Goal: Task Accomplishment & Management: Manage account settings

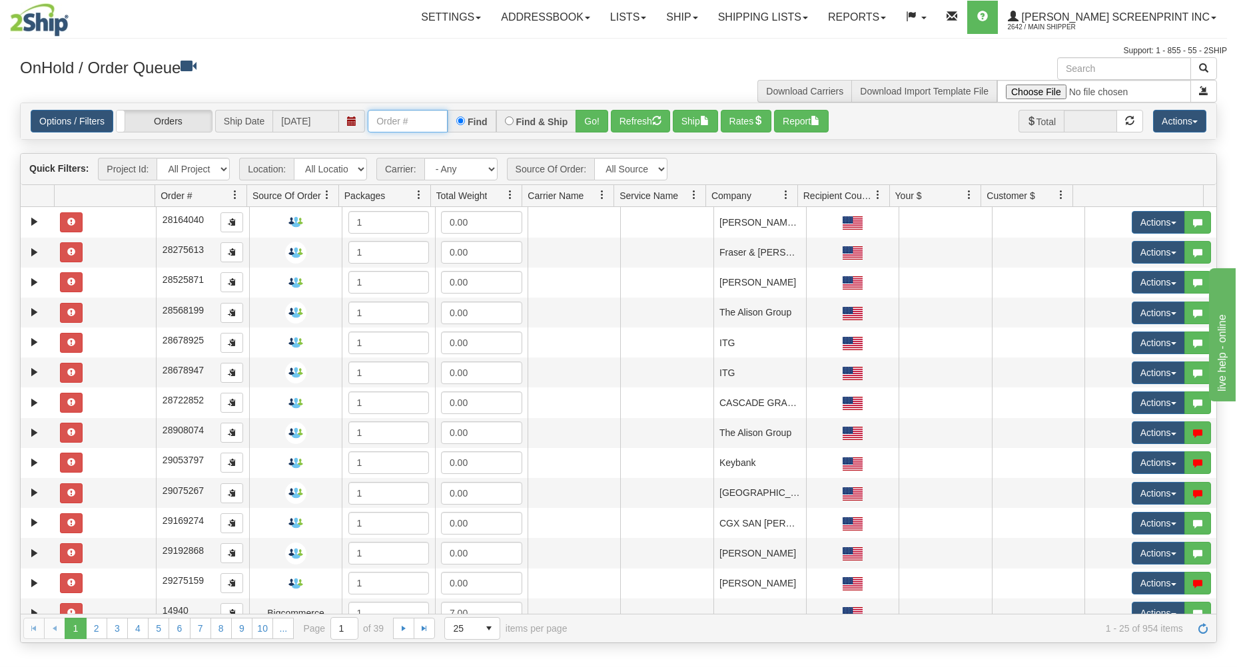
click at [395, 119] on input "text" at bounding box center [408, 121] width 80 height 23
type input "17334"
drag, startPoint x: 591, startPoint y: 119, endPoint x: 593, endPoint y: 151, distance: 31.4
click at [592, 119] on button "Go!" at bounding box center [591, 121] width 33 height 23
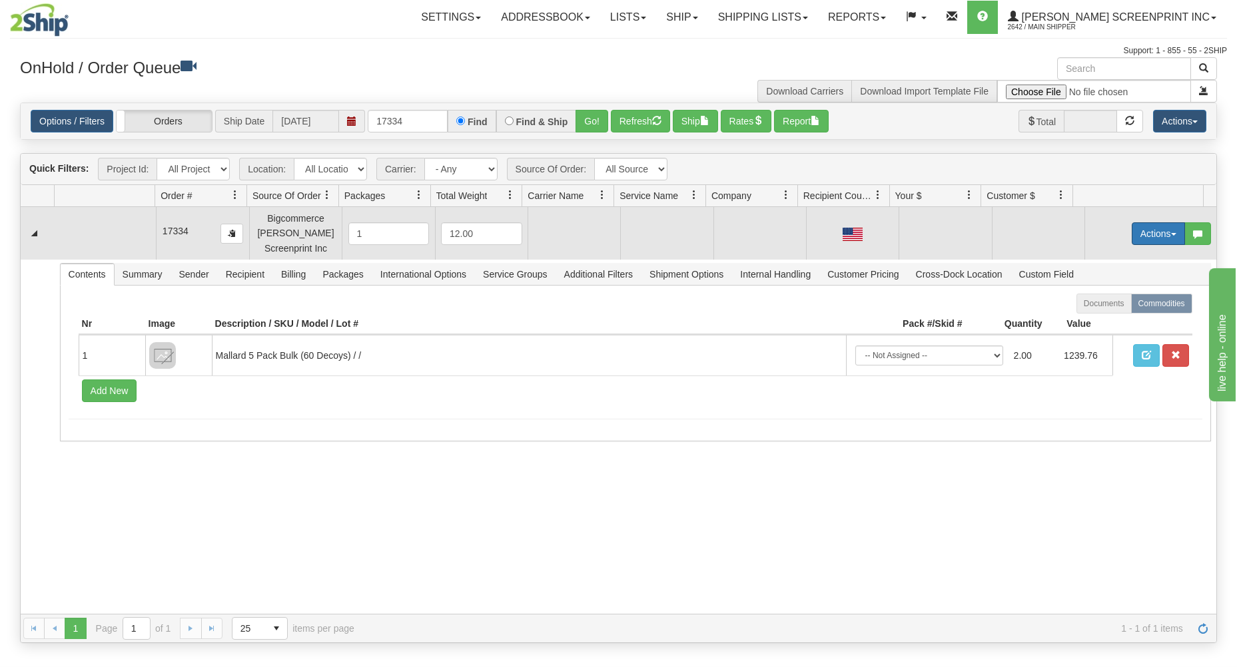
drag, startPoint x: 1149, startPoint y: 227, endPoint x: 1133, endPoint y: 230, distance: 16.2
click at [1149, 227] on button "Actions" at bounding box center [1158, 233] width 53 height 23
click at [1084, 254] on link "Open" at bounding box center [1131, 258] width 107 height 17
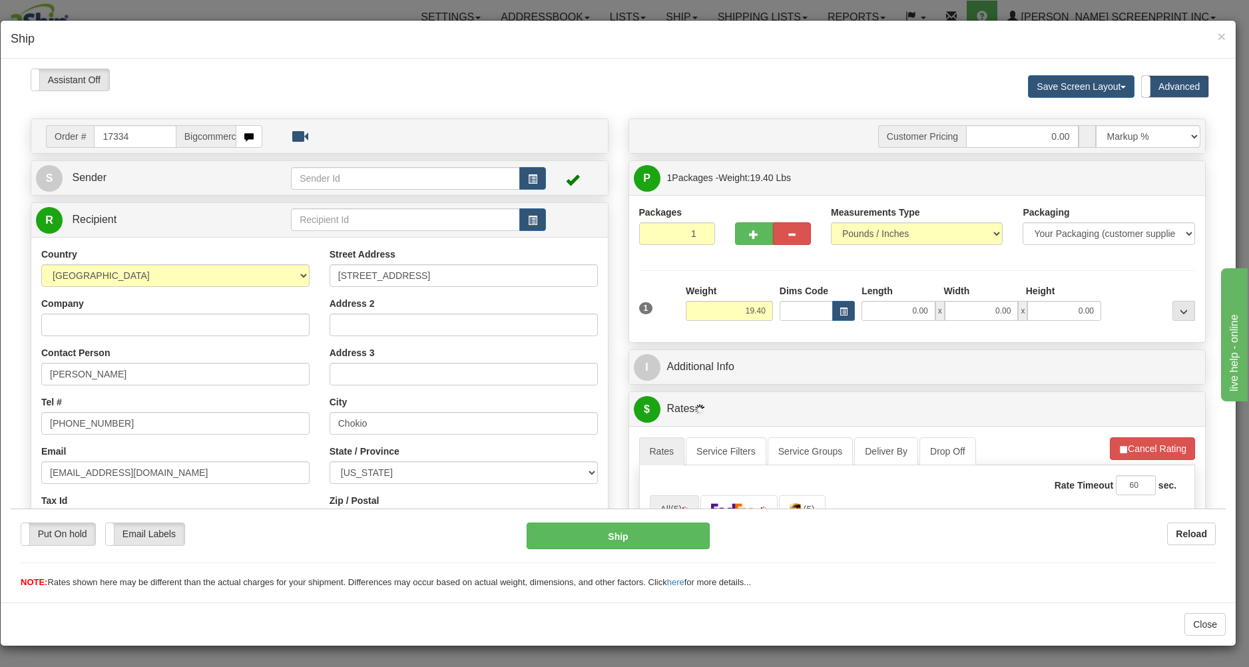
scroll to position [71, 0]
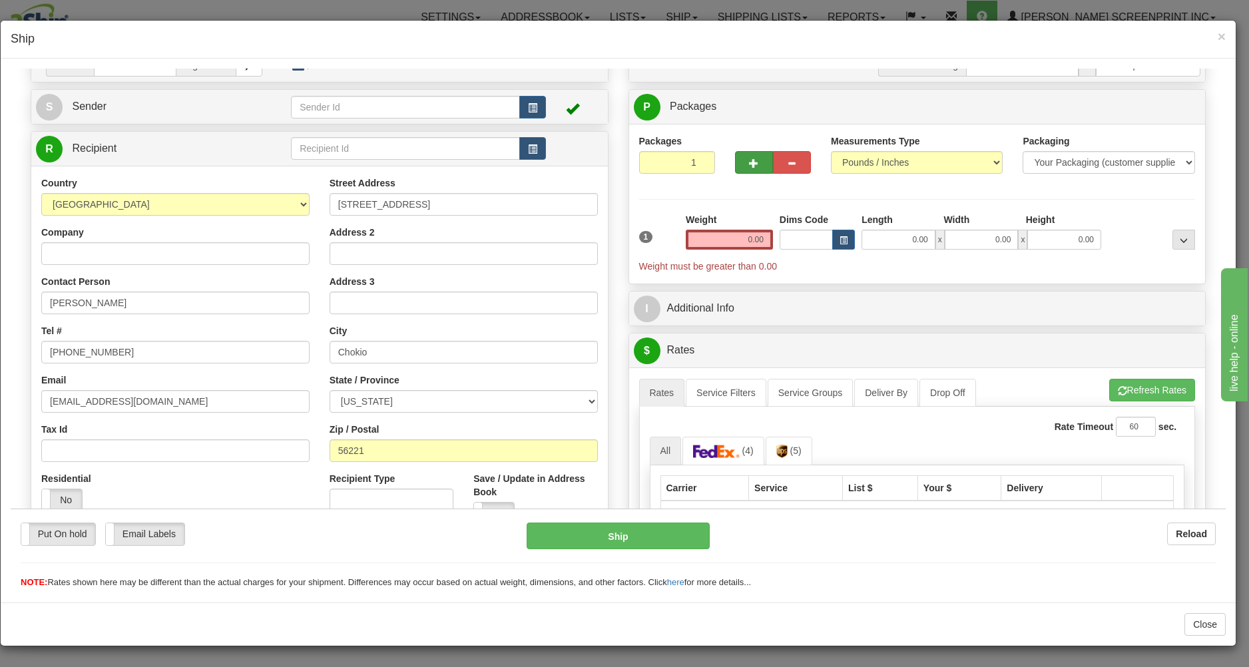
type input "19.50"
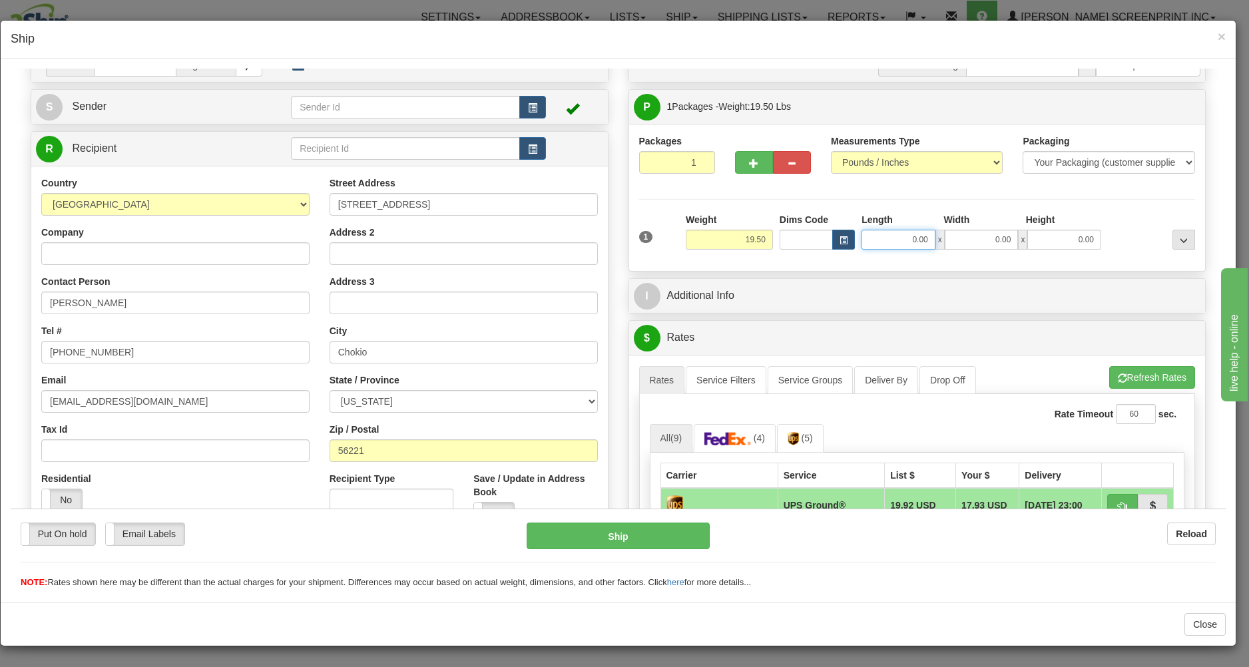
click at [894, 246] on input "0.00" at bounding box center [899, 239] width 74 height 20
type input "26.00"
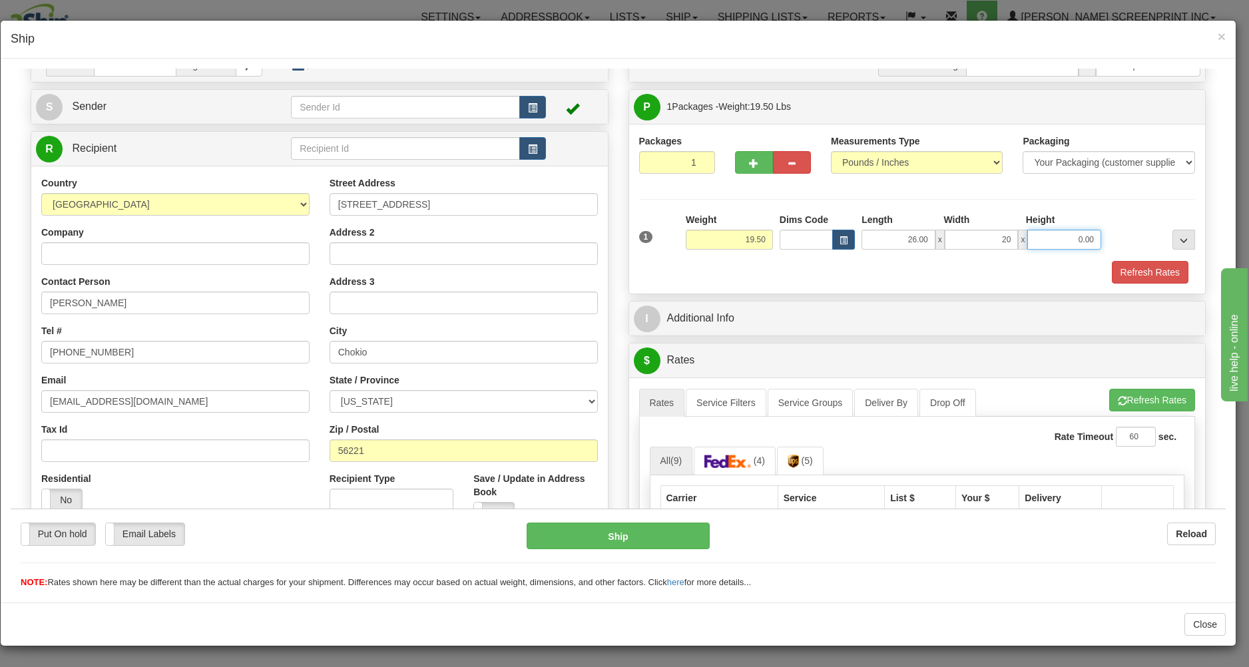
type input "20.00"
type input "6"
type input "19.50"
type input "6.00"
click at [904, 260] on div at bounding box center [917, 259] width 563 height 1
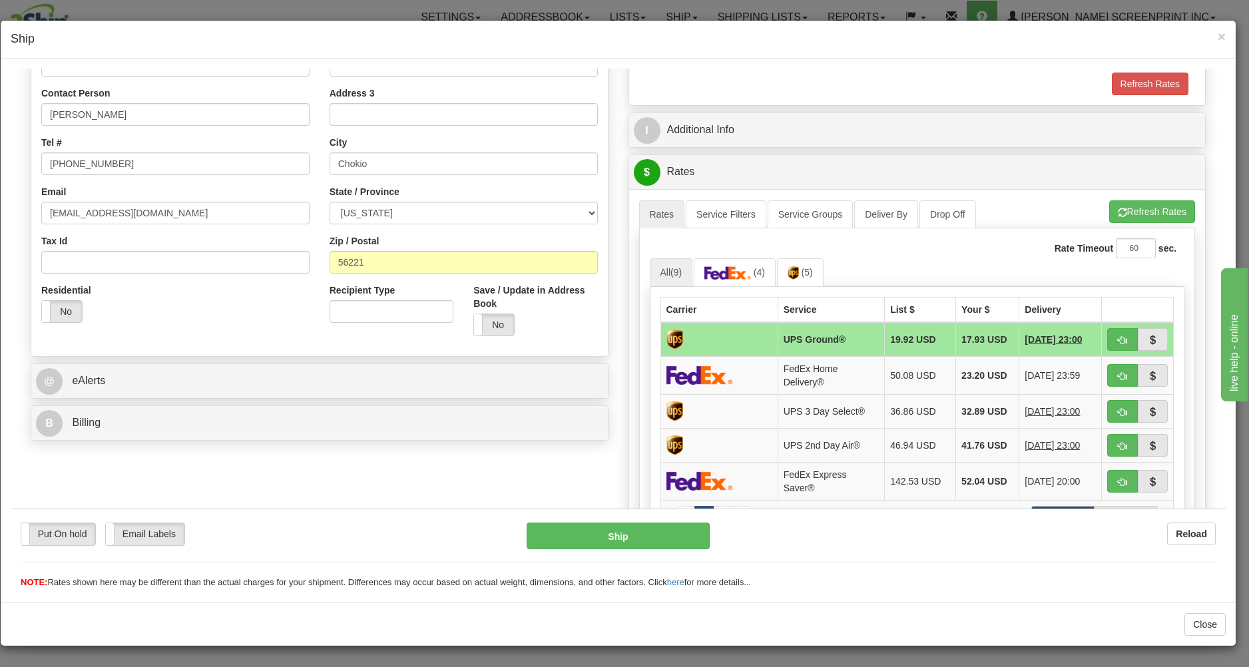
scroll to position [285, 0]
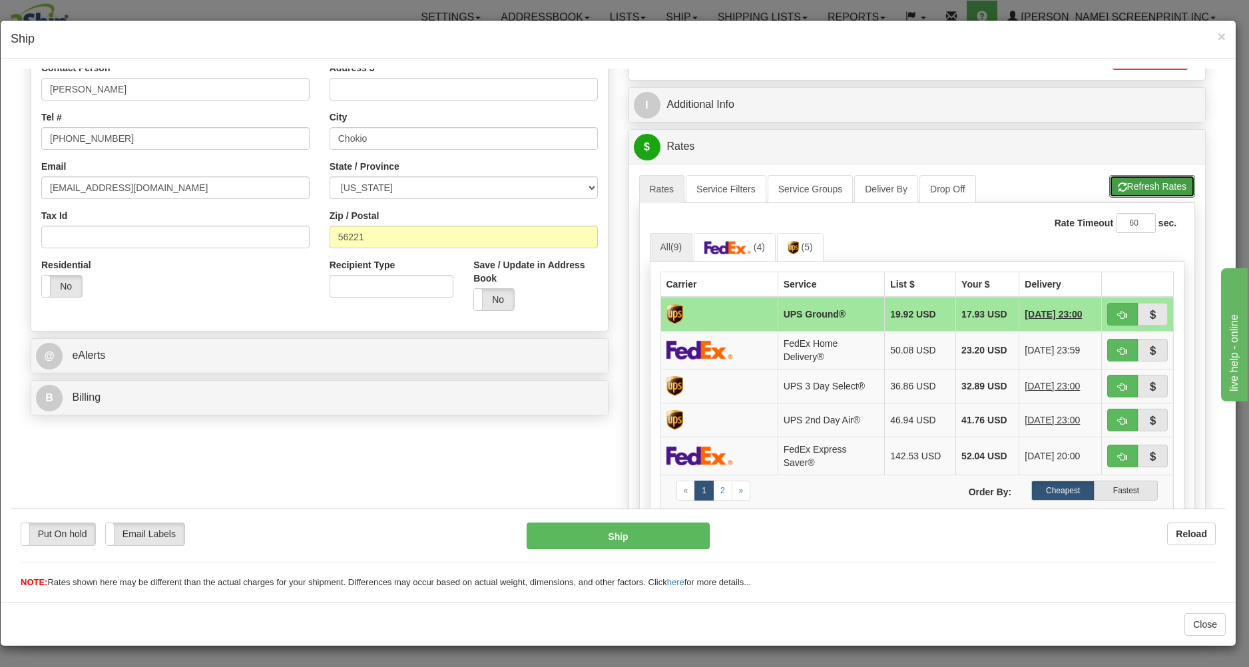
click at [1114, 181] on button "Refresh Rates" at bounding box center [1153, 185] width 86 height 23
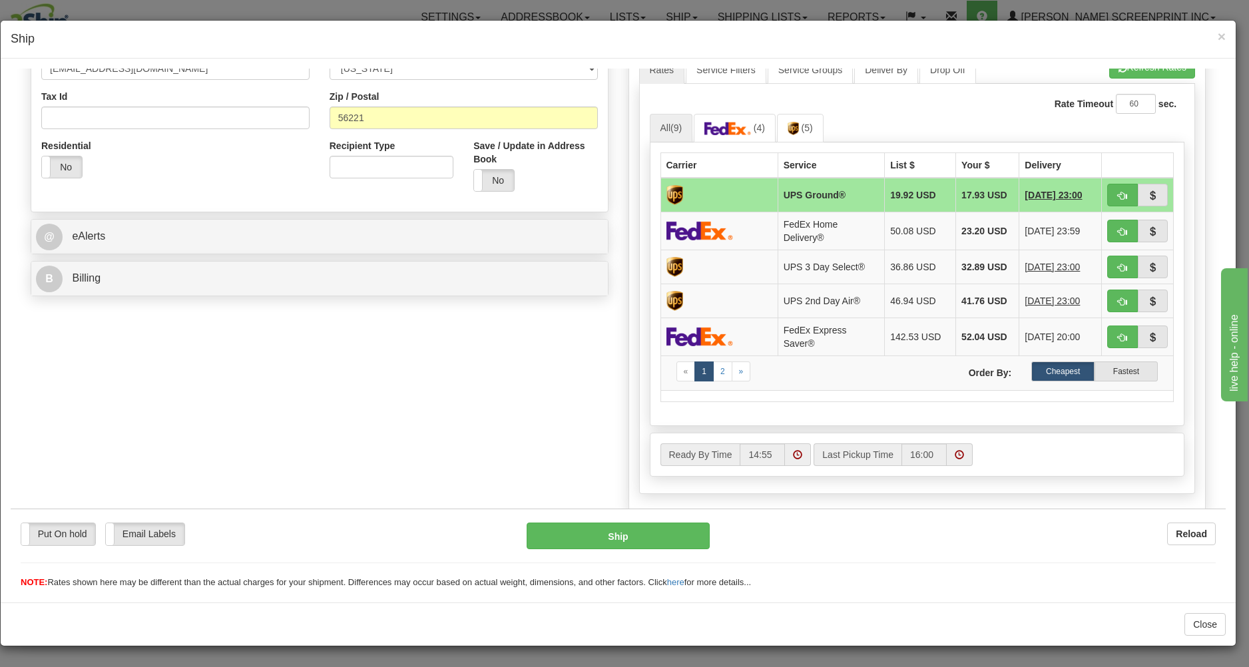
scroll to position [418, 0]
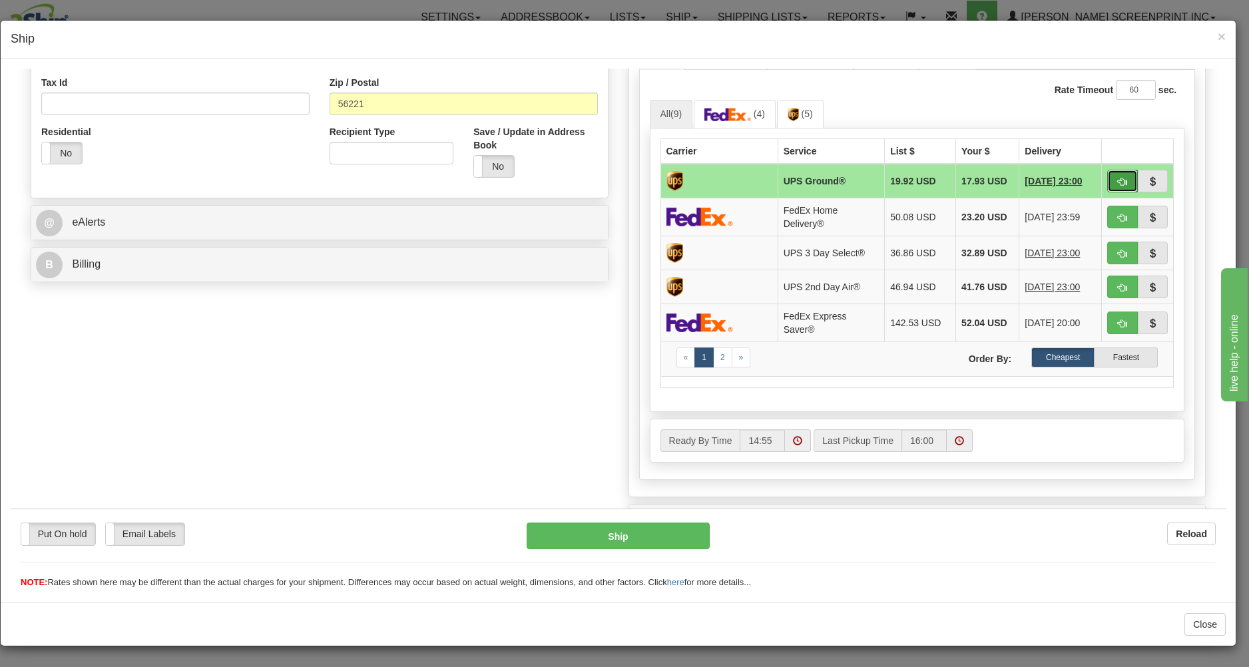
click at [1118, 183] on span "button" at bounding box center [1122, 181] width 9 height 9
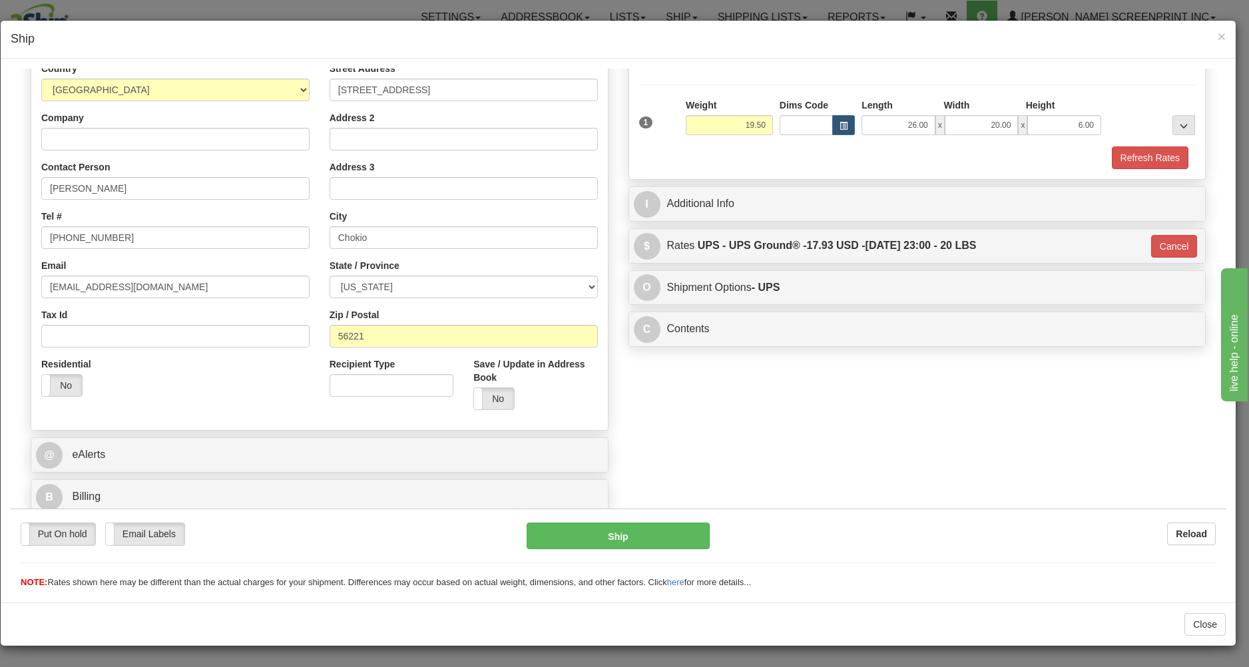
type input "03"
drag, startPoint x: 1152, startPoint y: 242, endPoint x: 1142, endPoint y: 246, distance: 10.8
click at [1152, 242] on button "Cancel" at bounding box center [1174, 245] width 47 height 23
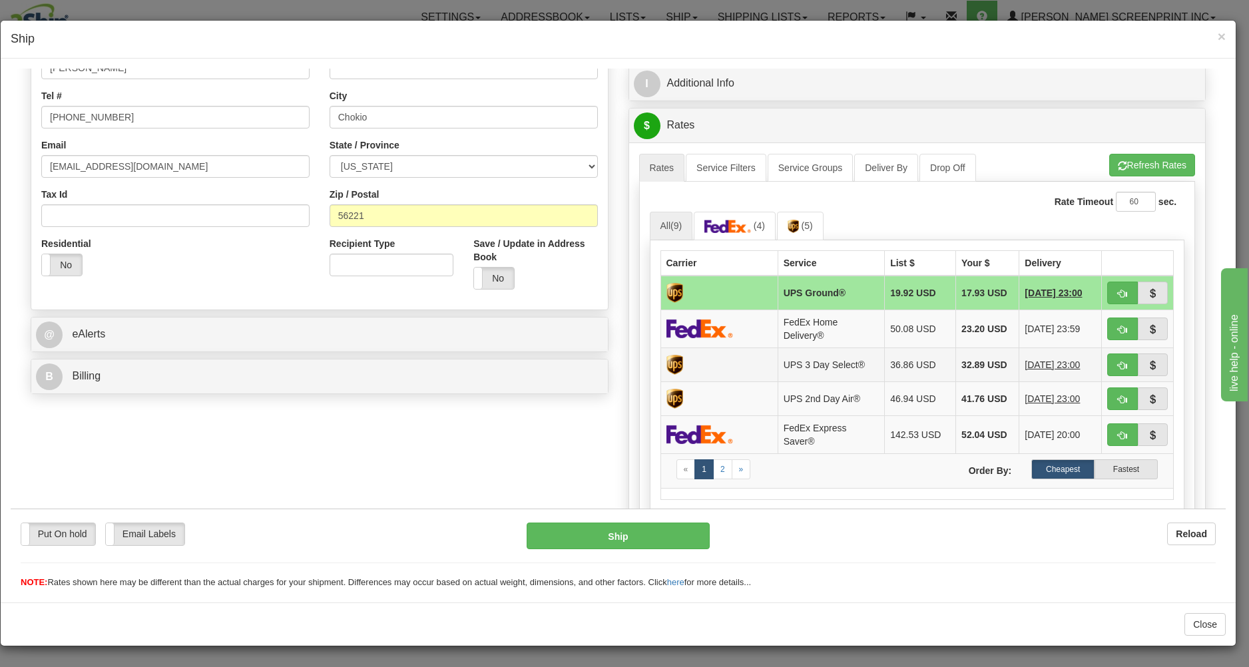
scroll to position [332, 0]
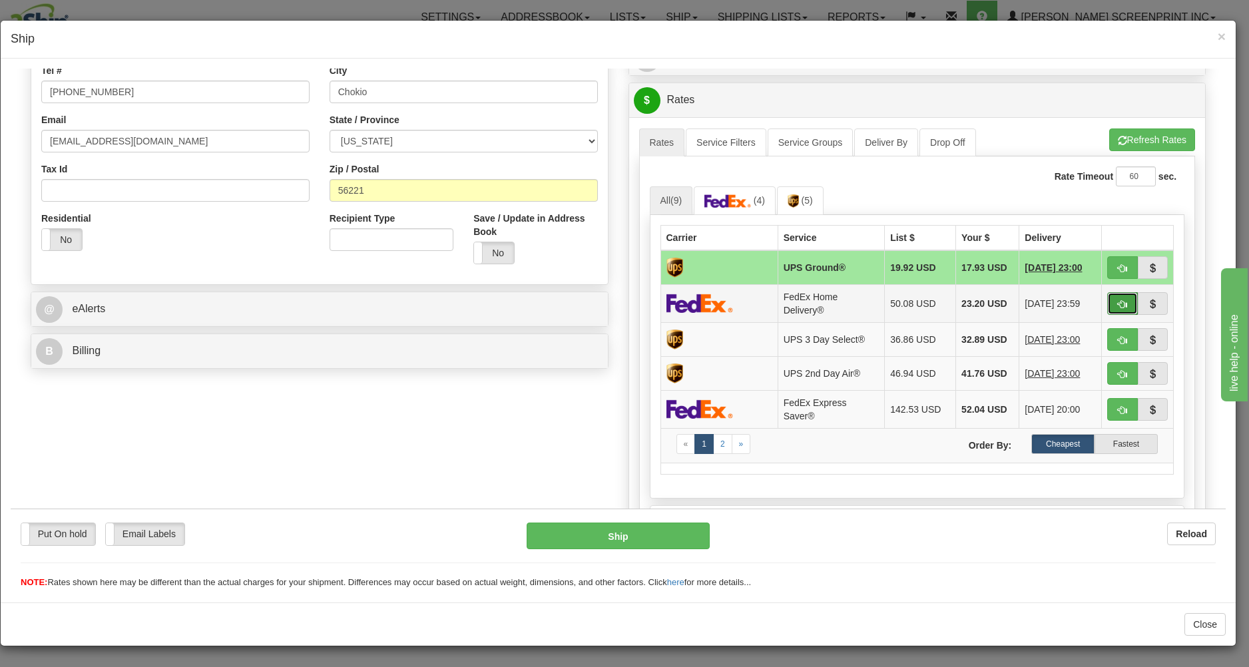
click at [1119, 303] on button "button" at bounding box center [1123, 303] width 31 height 23
type input "90"
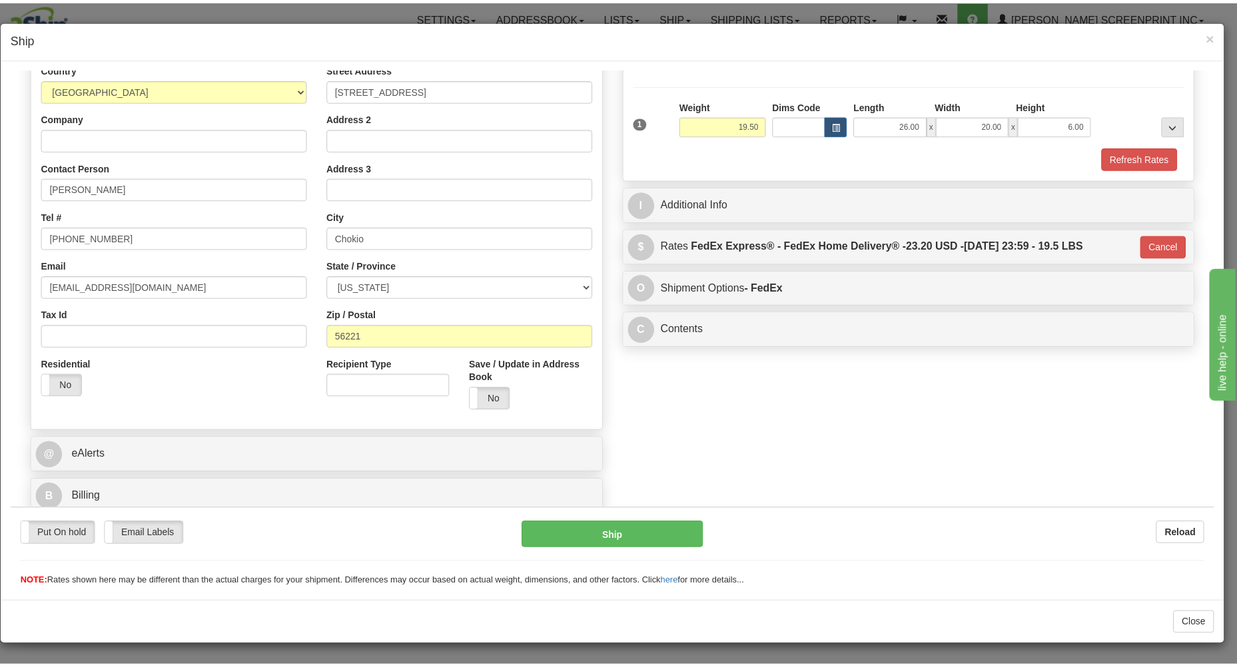
scroll to position [188, 0]
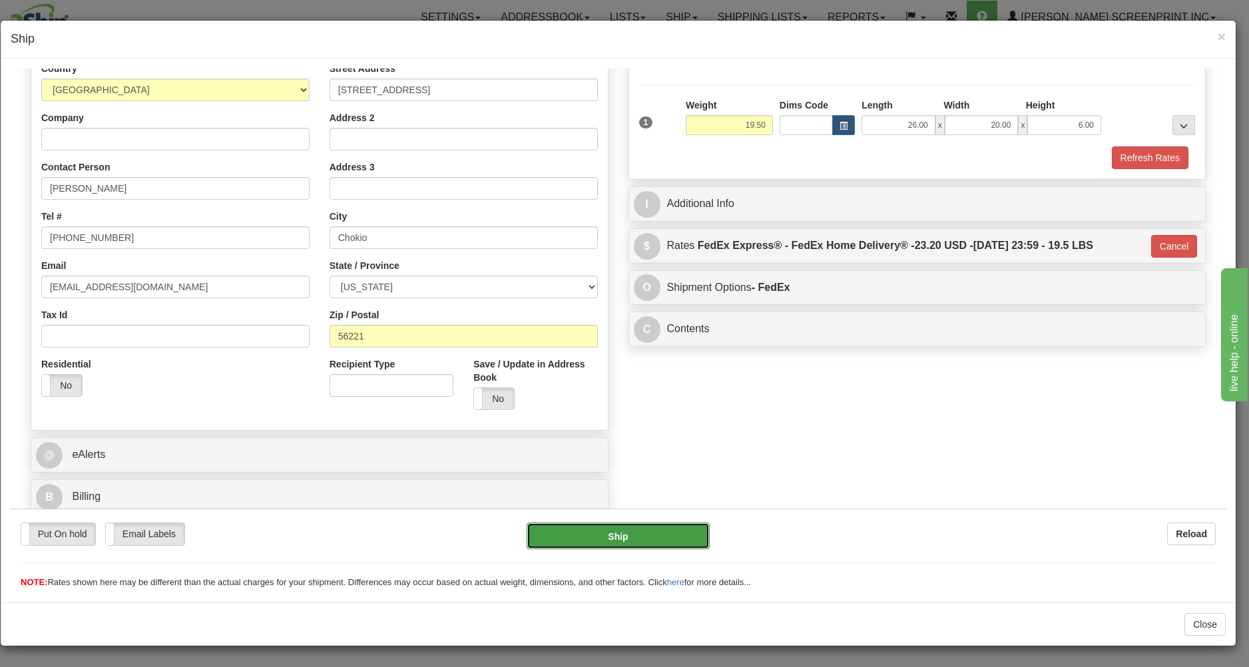
click at [677, 533] on button "Ship" at bounding box center [618, 535] width 182 height 27
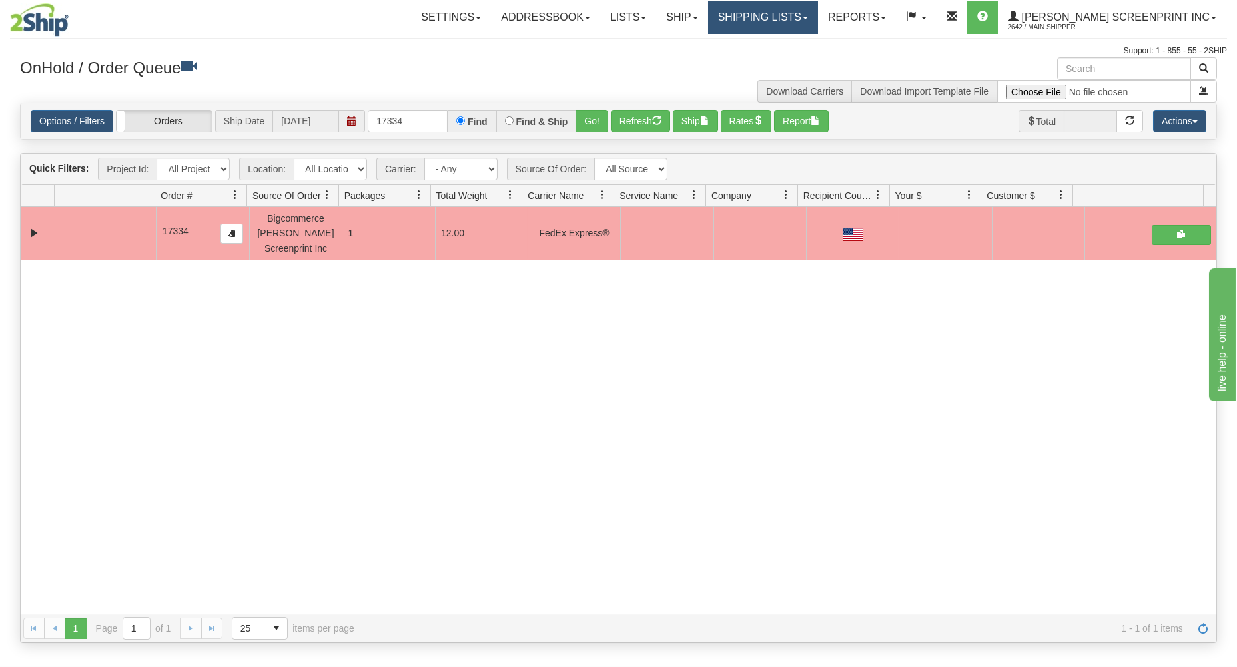
click at [815, 23] on link "Shipping lists" at bounding box center [763, 17] width 110 height 33
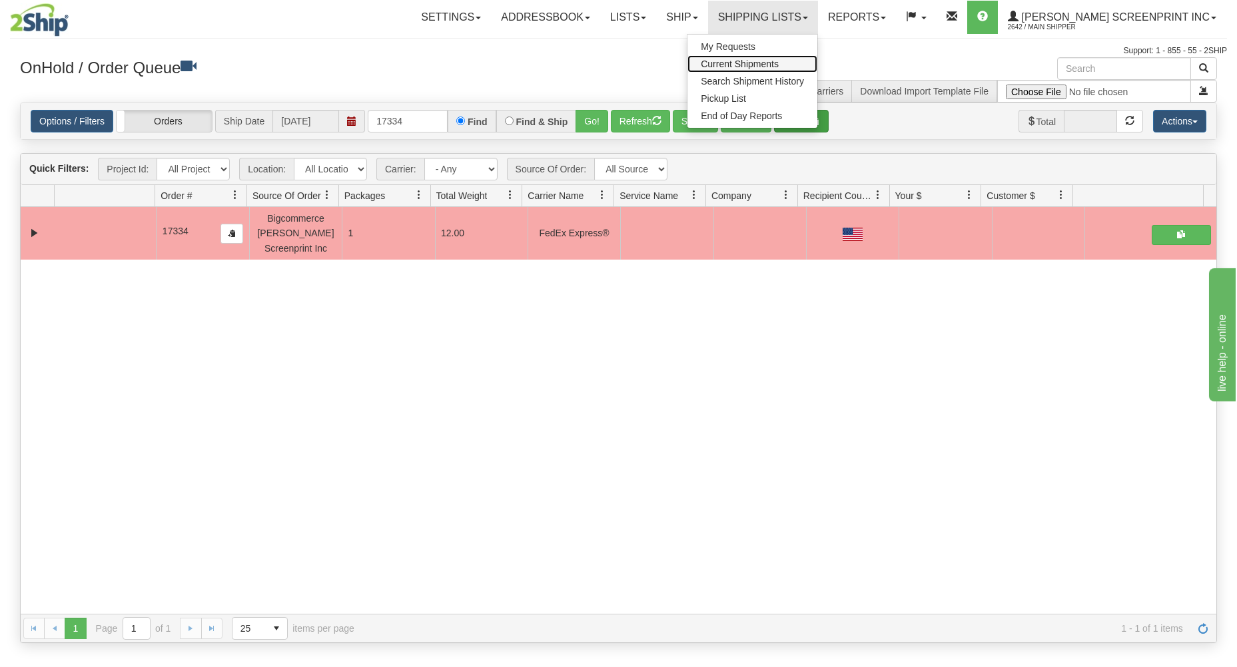
drag, startPoint x: 820, startPoint y: 63, endPoint x: 801, endPoint y: 121, distance: 61.1
click at [817, 58] on link "Current Shipments" at bounding box center [752, 63] width 130 height 17
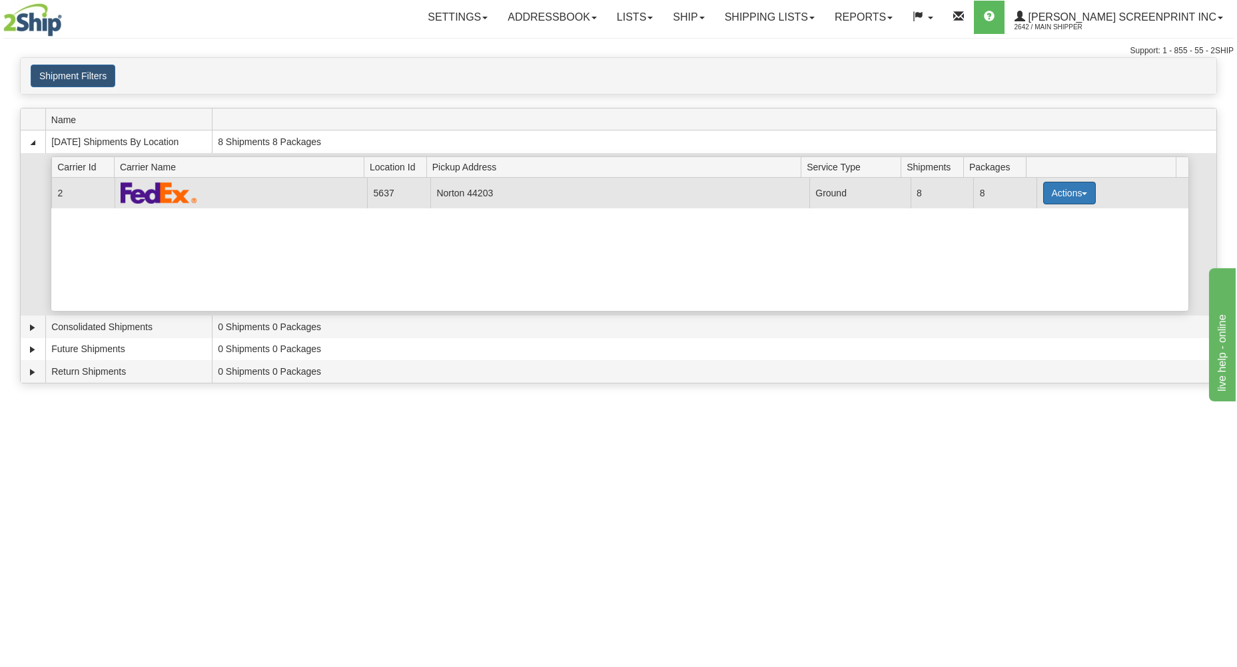
drag, startPoint x: 1044, startPoint y: 194, endPoint x: 1029, endPoint y: 203, distance: 17.4
click at [1044, 194] on button "Actions" at bounding box center [1069, 193] width 53 height 23
click at [1028, 221] on span "Details" at bounding box center [1020, 217] width 36 height 9
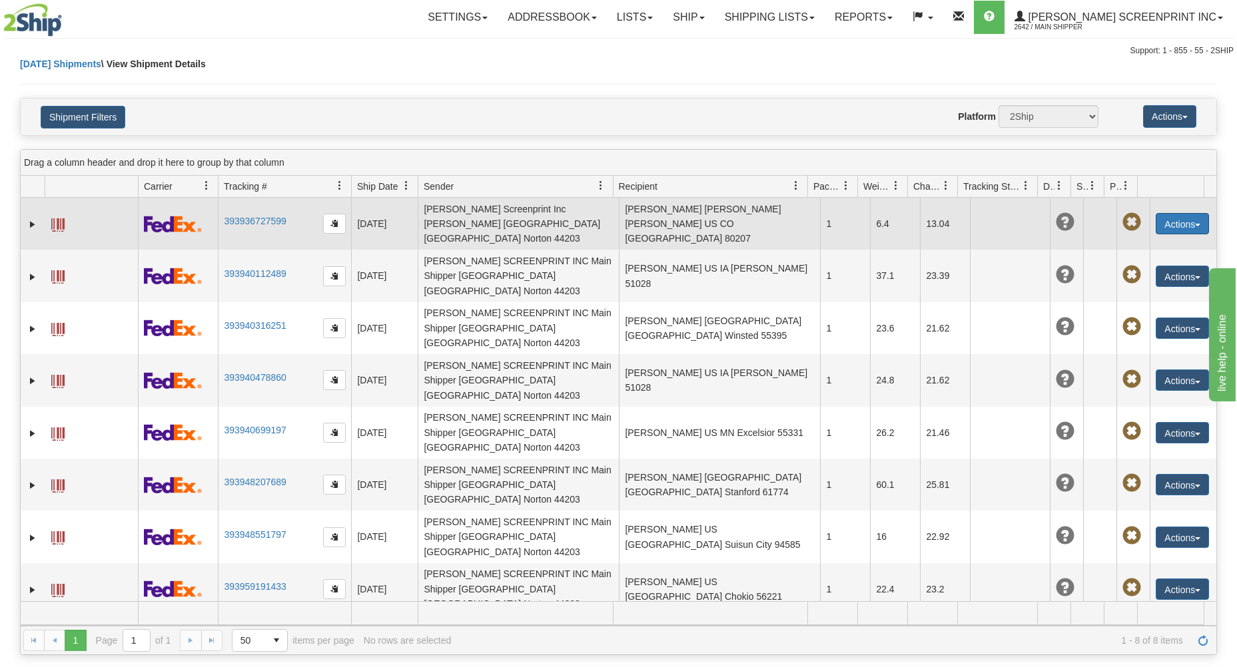
click at [1159, 216] on button "Actions" at bounding box center [1181, 223] width 53 height 21
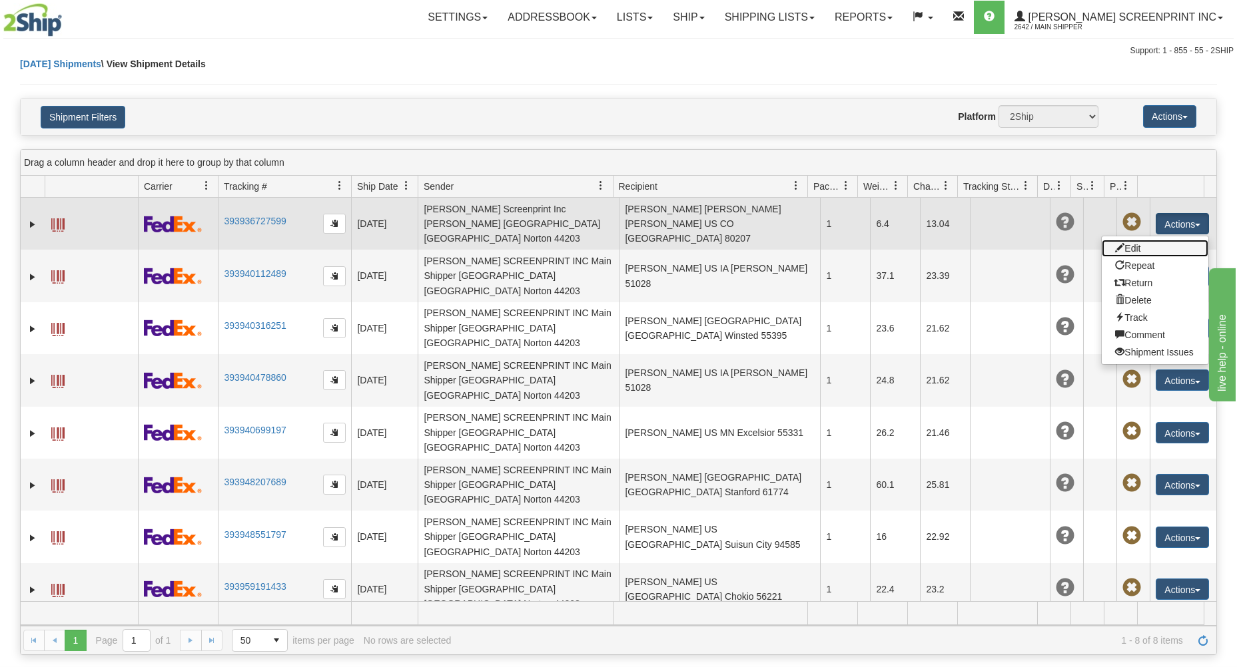
click at [1146, 240] on link "Edit" at bounding box center [1155, 248] width 107 height 17
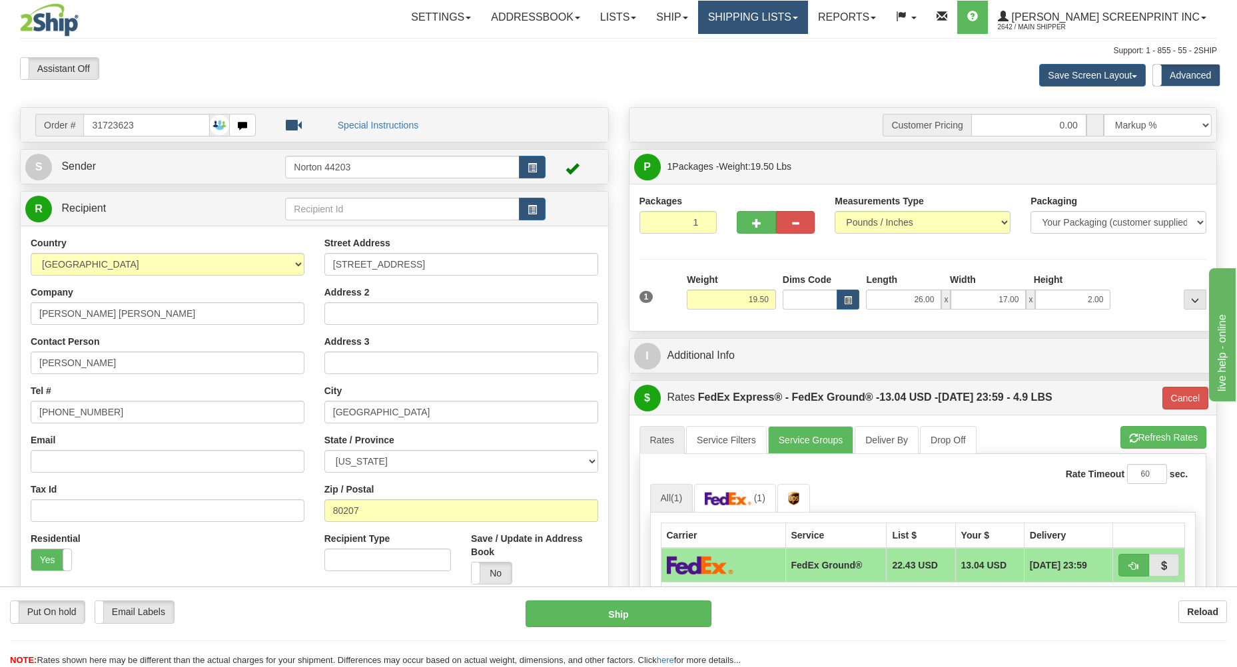
click at [804, 21] on link "Shipping lists" at bounding box center [753, 17] width 110 height 33
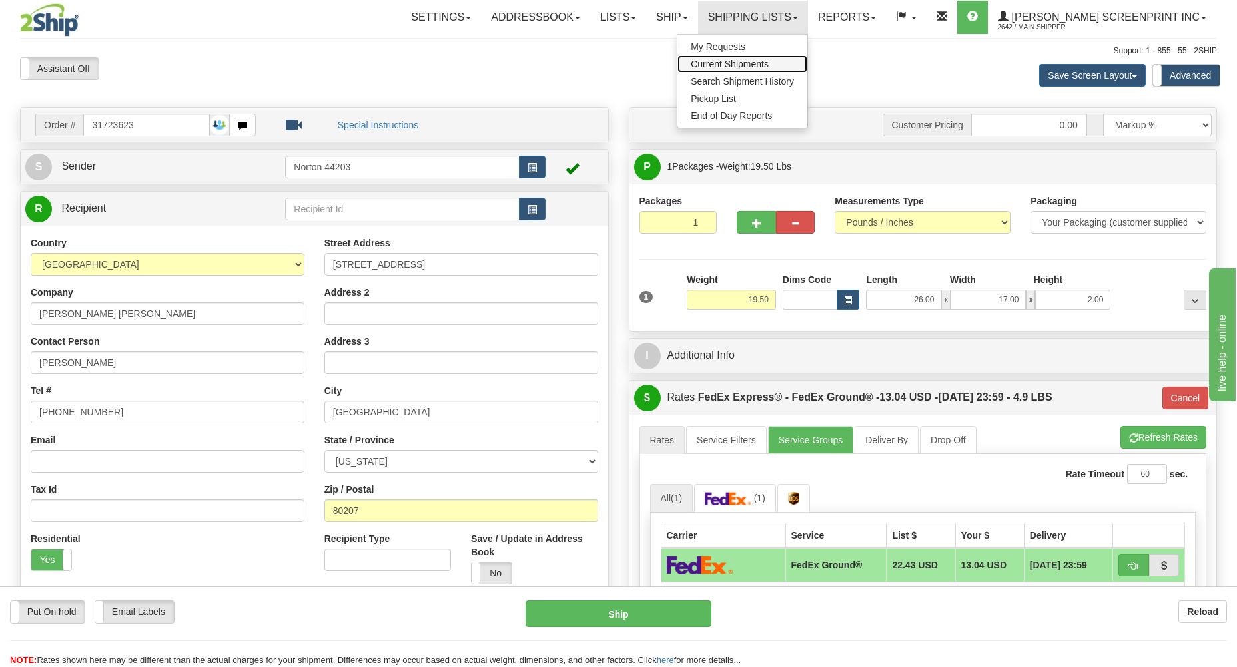
click at [769, 62] on span "Current Shipments" at bounding box center [730, 64] width 78 height 11
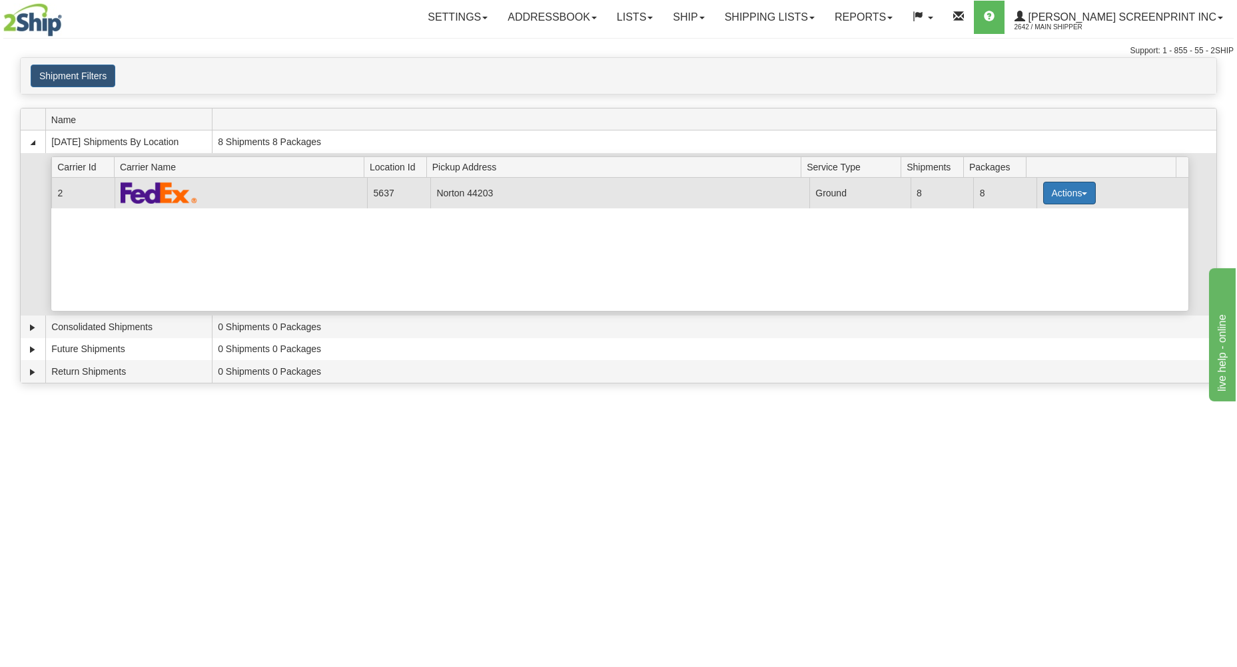
click at [1044, 192] on button "Actions" at bounding box center [1069, 193] width 53 height 23
click at [1026, 219] on span "Details" at bounding box center [1020, 217] width 36 height 9
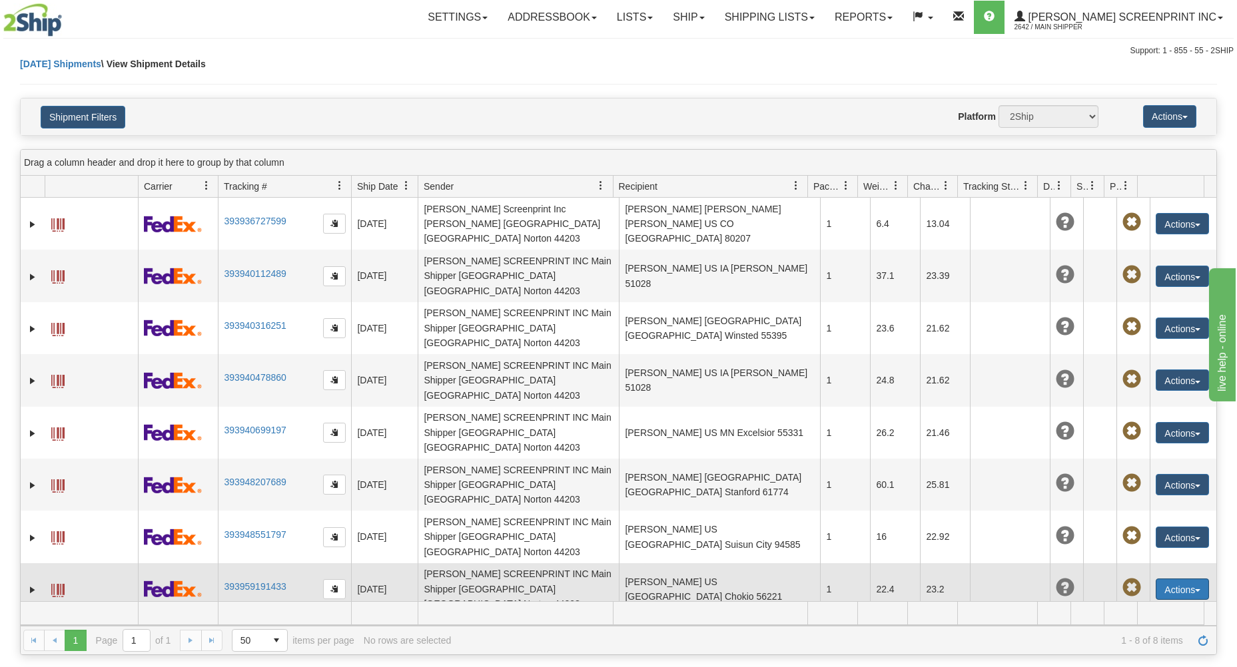
click at [1183, 579] on button "Actions" at bounding box center [1181, 589] width 53 height 21
click at [1142, 605] on link "Edit" at bounding box center [1155, 613] width 107 height 17
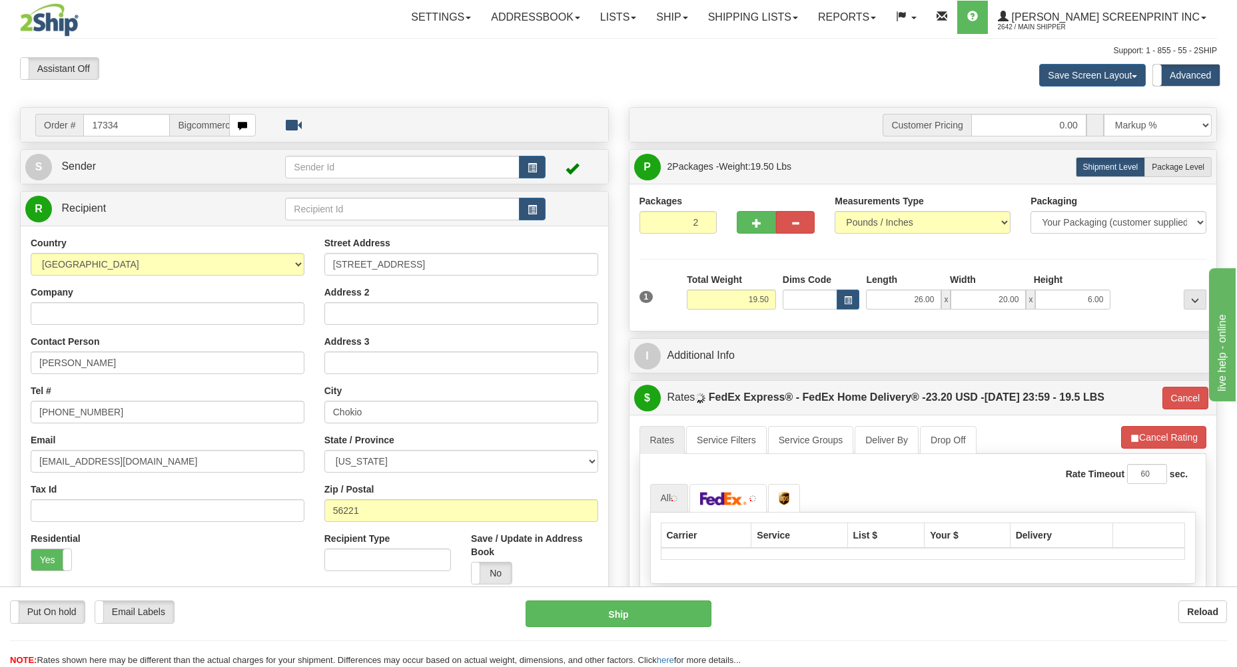
click at [1175, 172] on span "Package Level" at bounding box center [1177, 167] width 53 height 9
radio input "true"
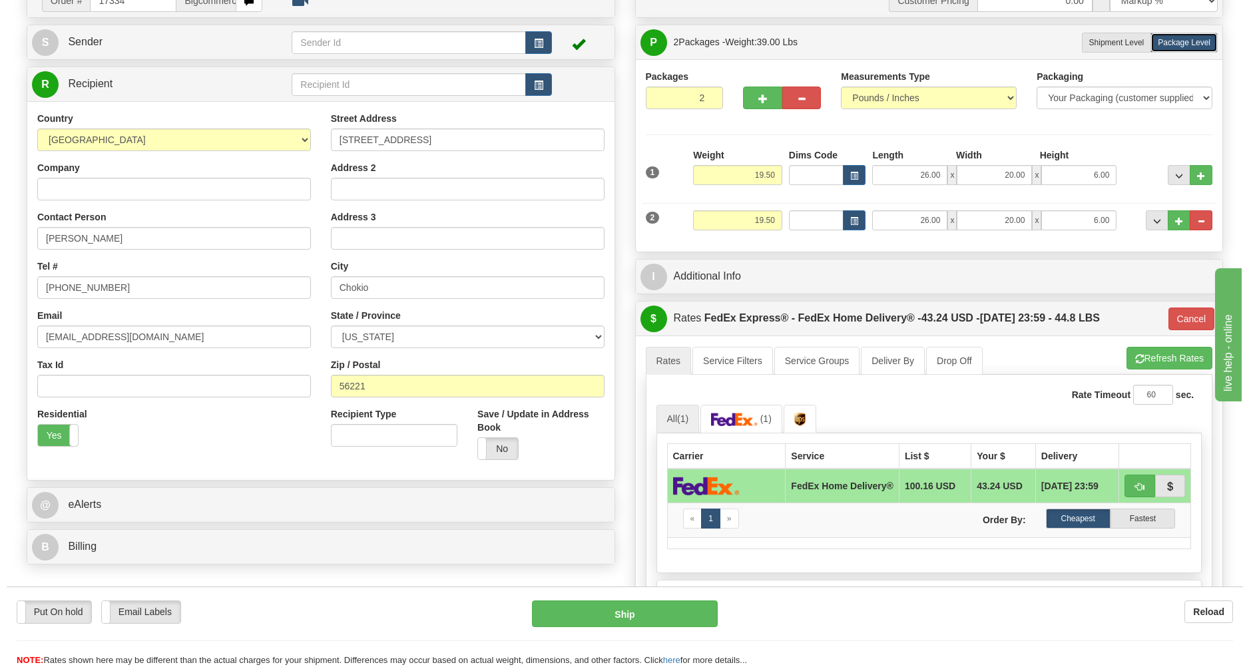
scroll to position [214, 0]
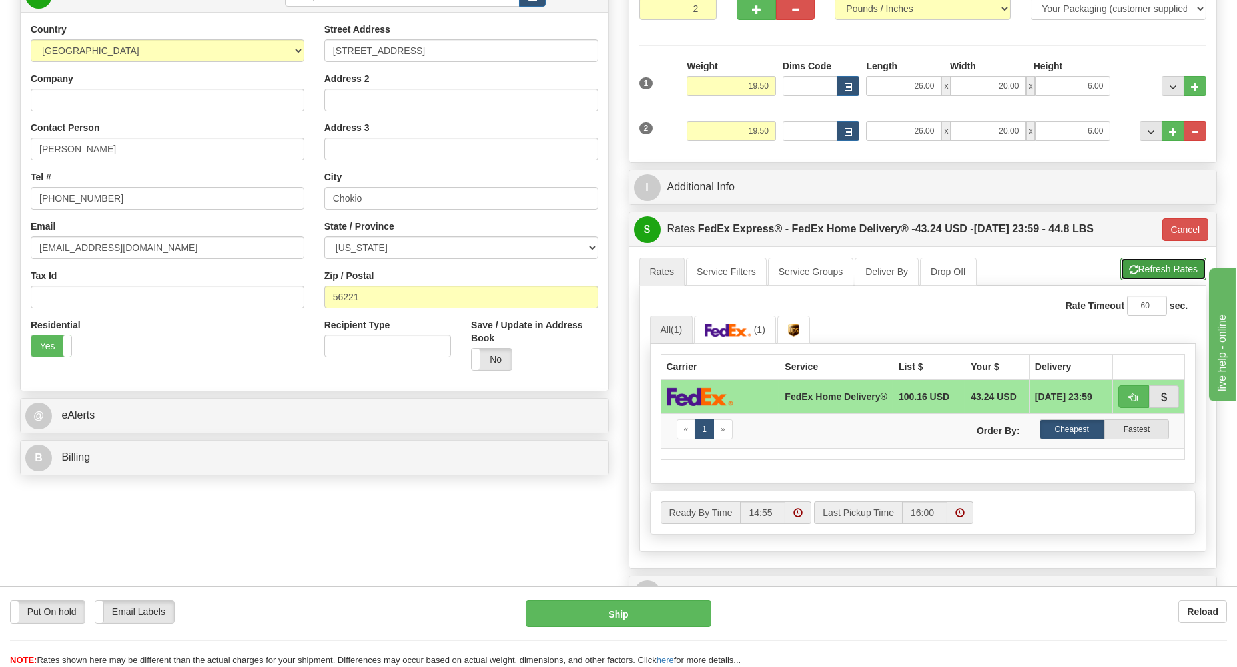
click at [1173, 272] on button "Refresh Rates" at bounding box center [1163, 269] width 86 height 23
type input "90"
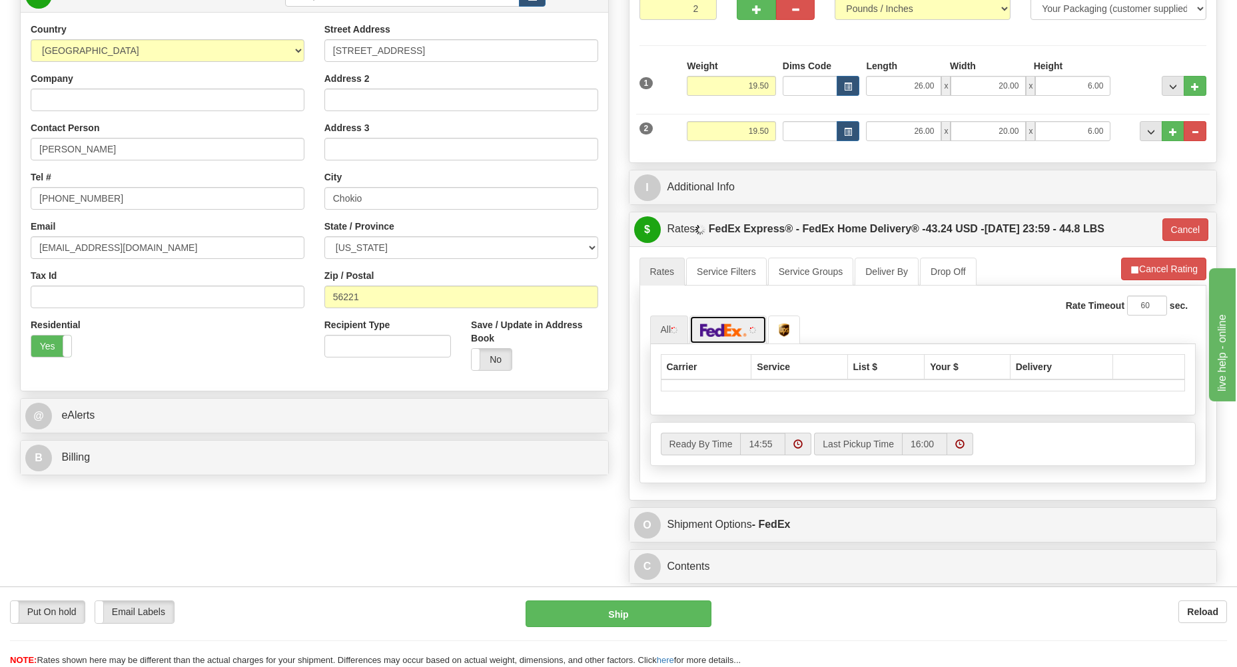
click at [745, 328] on img at bounding box center [723, 330] width 47 height 13
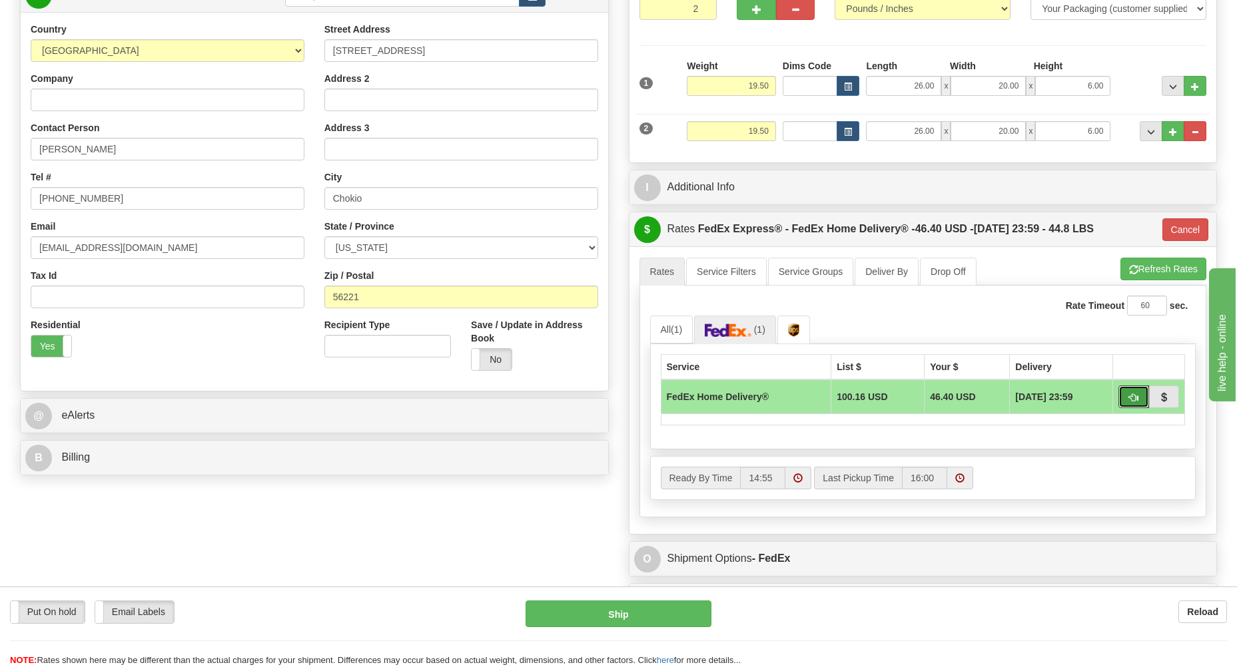
drag, startPoint x: 1134, startPoint y: 396, endPoint x: 1021, endPoint y: 419, distance: 115.6
click at [1132, 396] on span "button" at bounding box center [1133, 398] width 9 height 9
click at [669, 608] on button "Ship" at bounding box center [618, 614] width 186 height 27
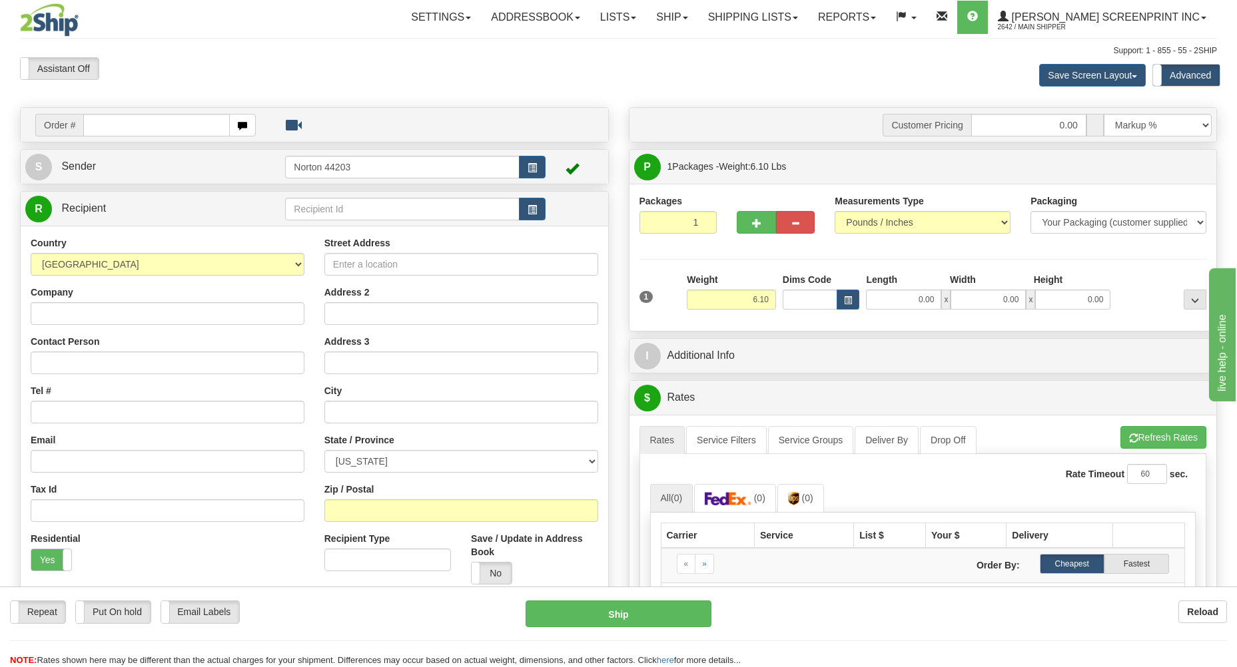
type input "6.15"
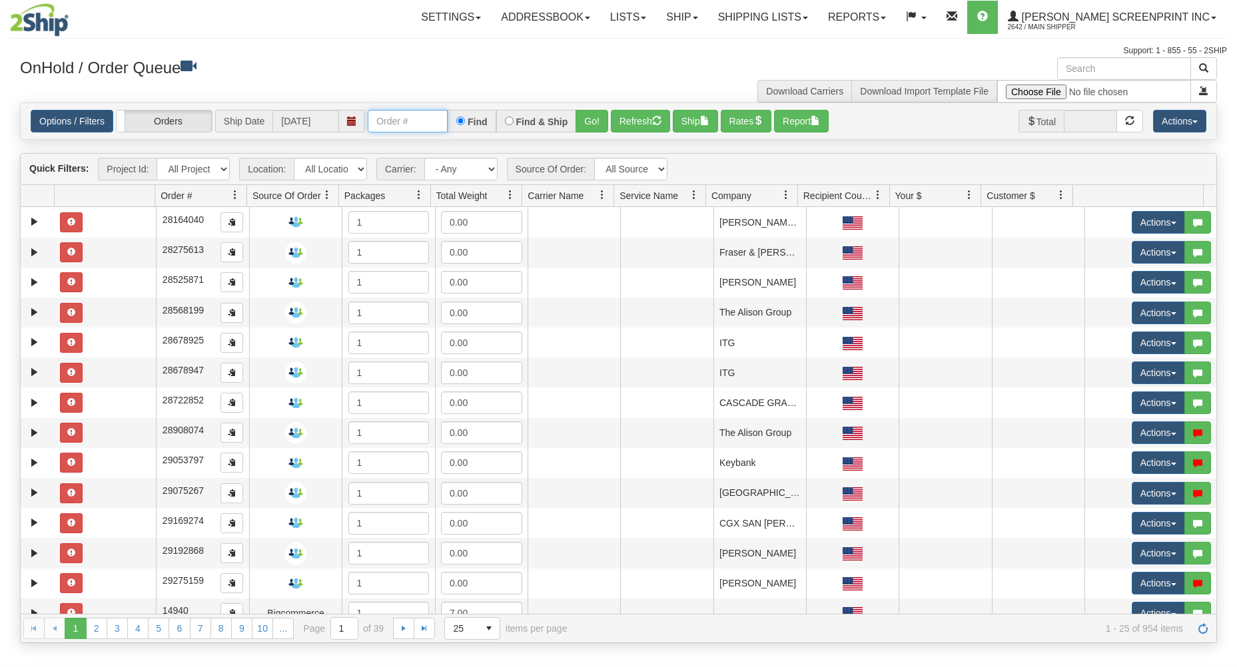
drag, startPoint x: 0, startPoint y: 0, endPoint x: 392, endPoint y: 69, distance: 397.6
click at [417, 117] on input "text" at bounding box center [408, 121] width 80 height 23
type input "17333"
click at [591, 115] on button "Go!" at bounding box center [591, 121] width 33 height 23
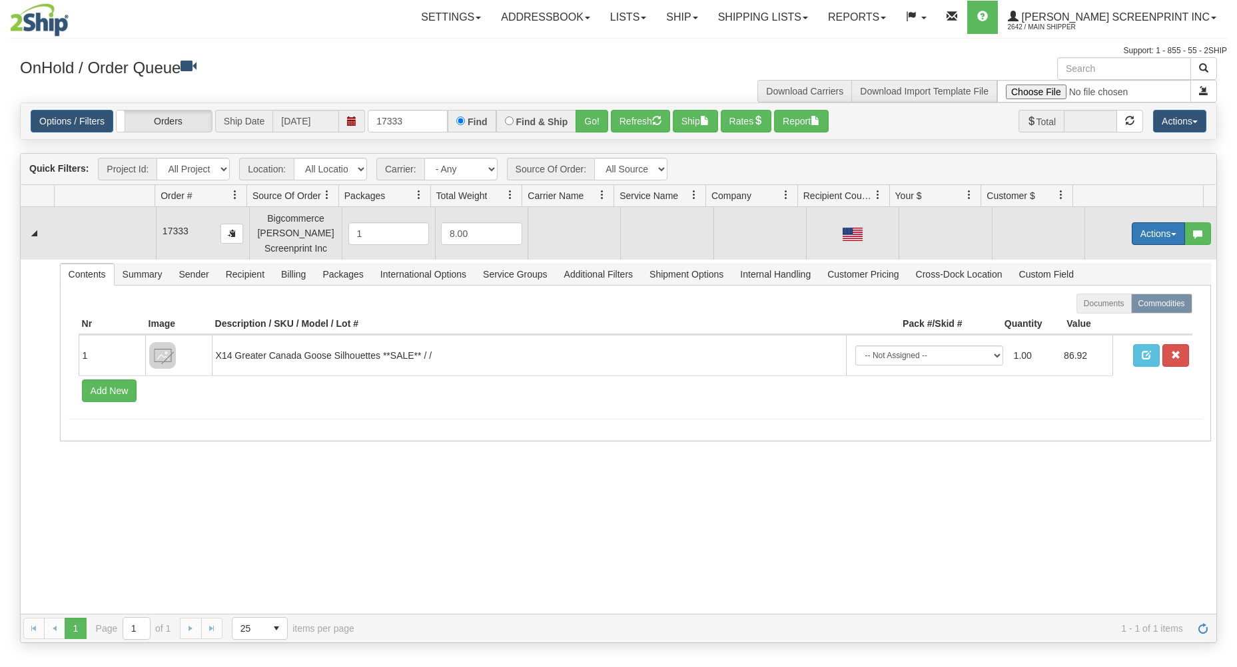
click at [1146, 230] on button "Actions" at bounding box center [1158, 233] width 53 height 23
click at [1133, 254] on link "Open" at bounding box center [1131, 258] width 107 height 17
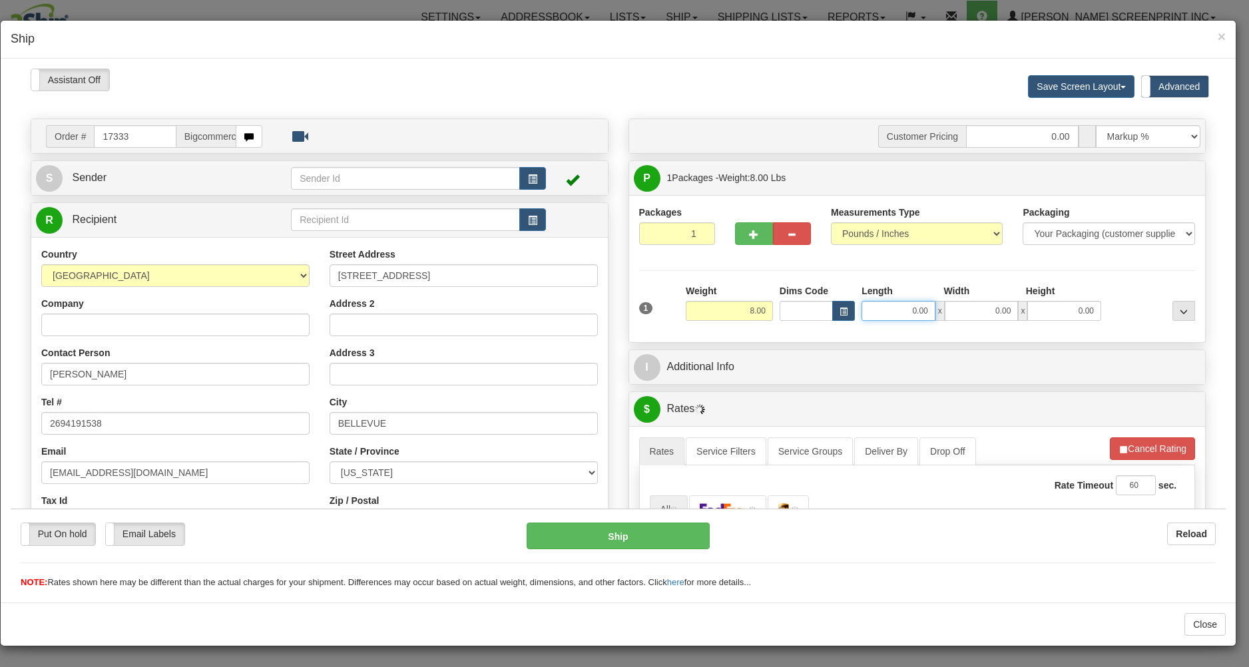
drag, startPoint x: 883, startPoint y: 307, endPoint x: 892, endPoint y: 302, distance: 10.4
click at [892, 302] on input "0.00" at bounding box center [899, 310] width 74 height 20
type input "6.15"
type input "29.00"
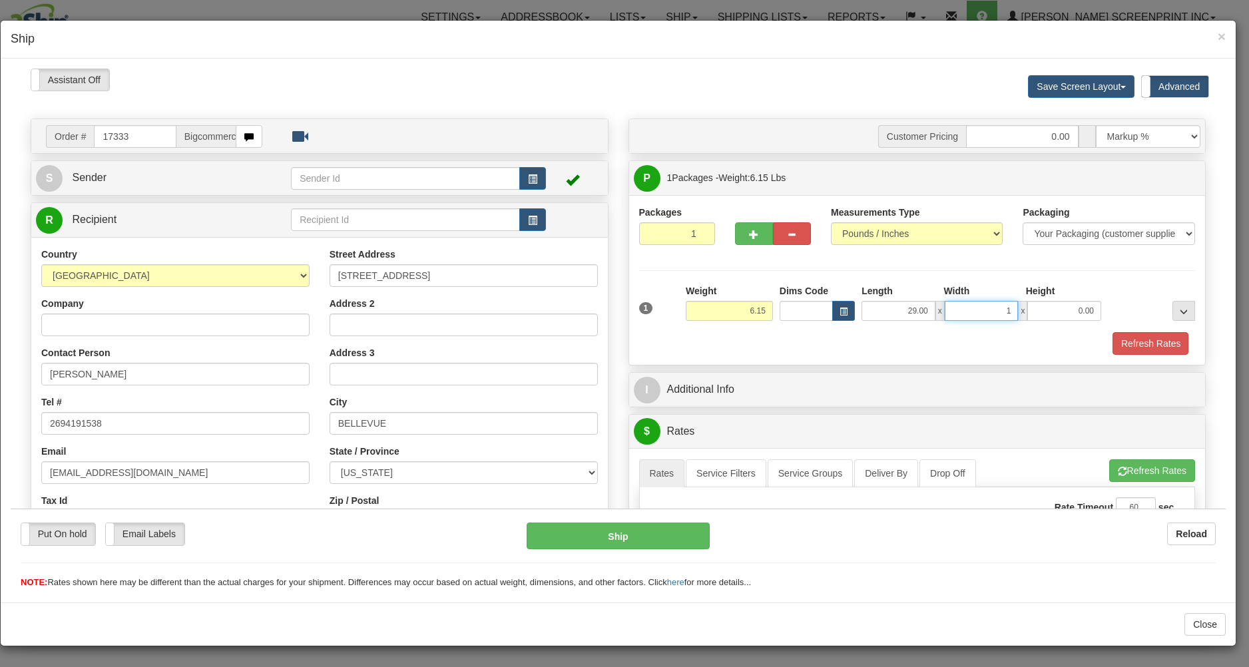
type input "17"
type input "6.10"
type input "17.00"
type input "6.15"
type input "4.00"
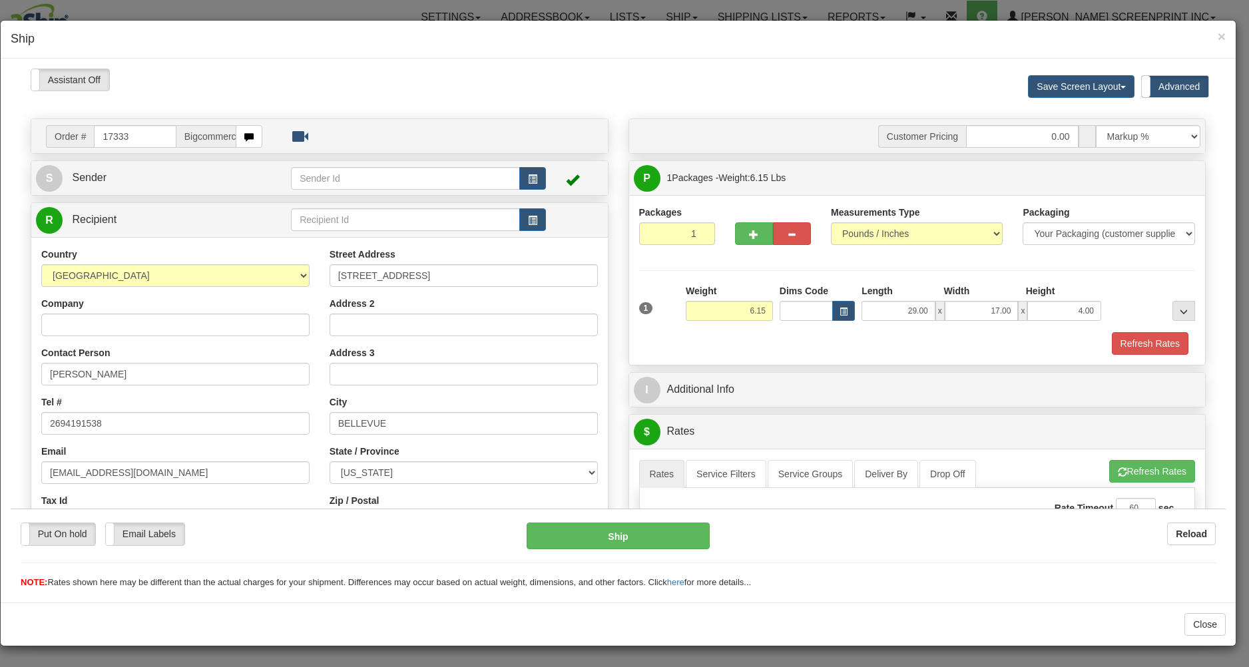
click at [866, 352] on div "Refresh Rates" at bounding box center [917, 343] width 563 height 23
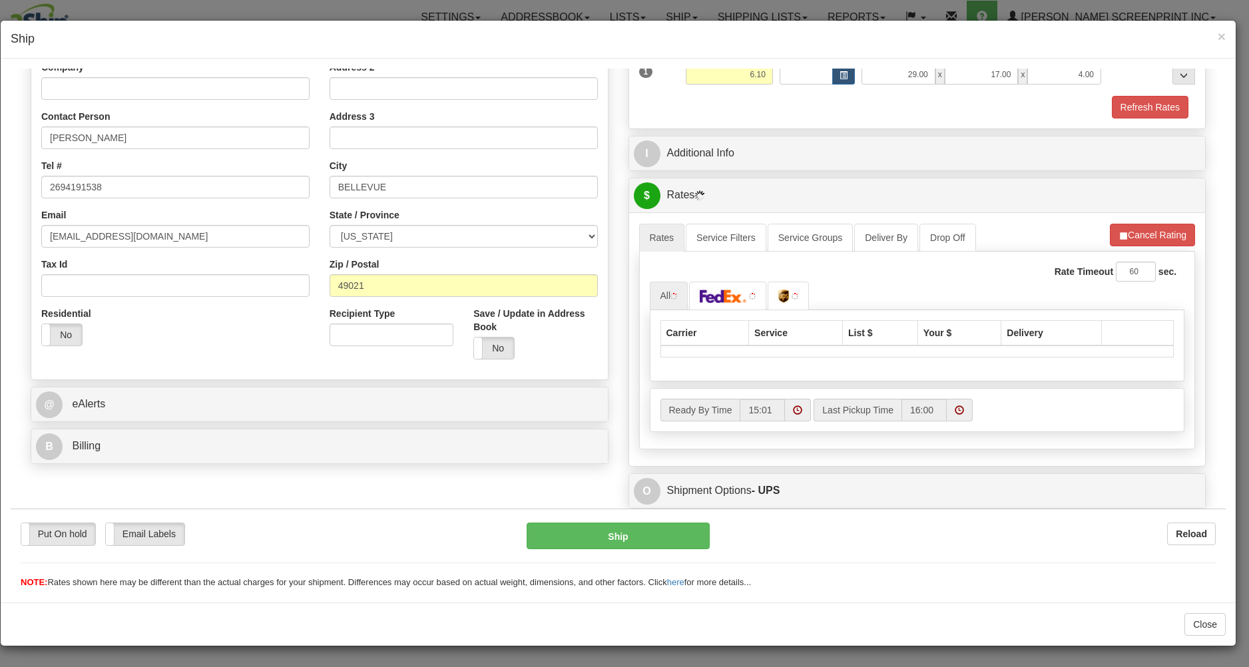
scroll to position [276, 0]
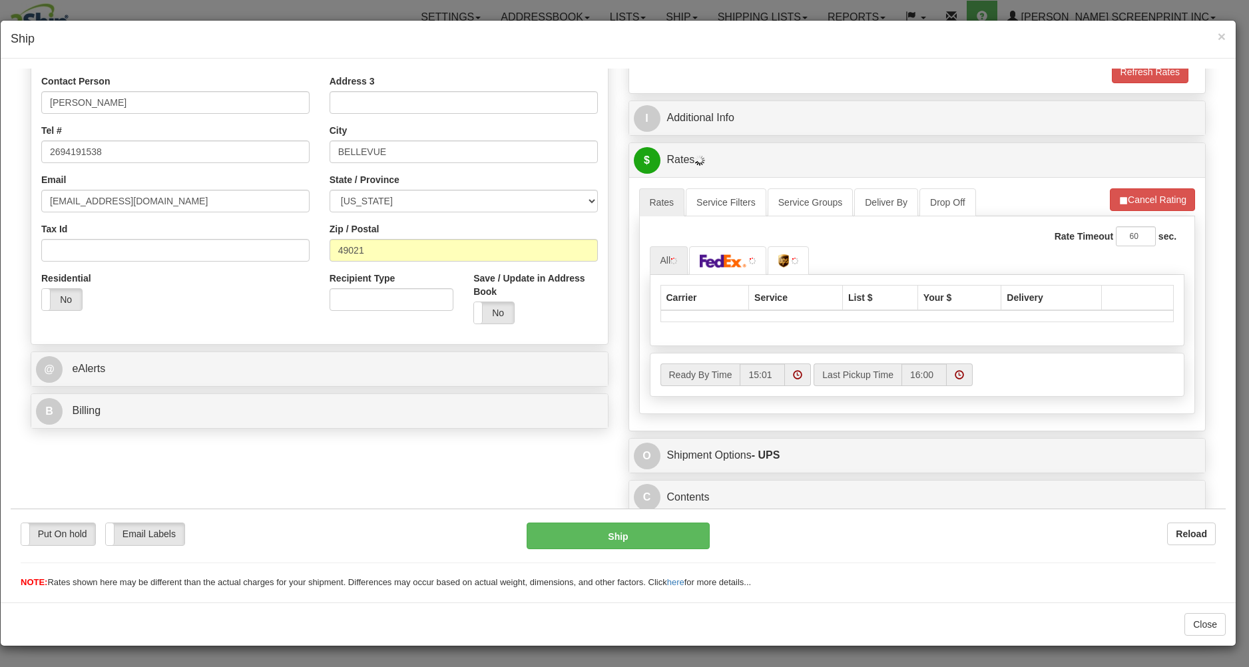
type input "6.15"
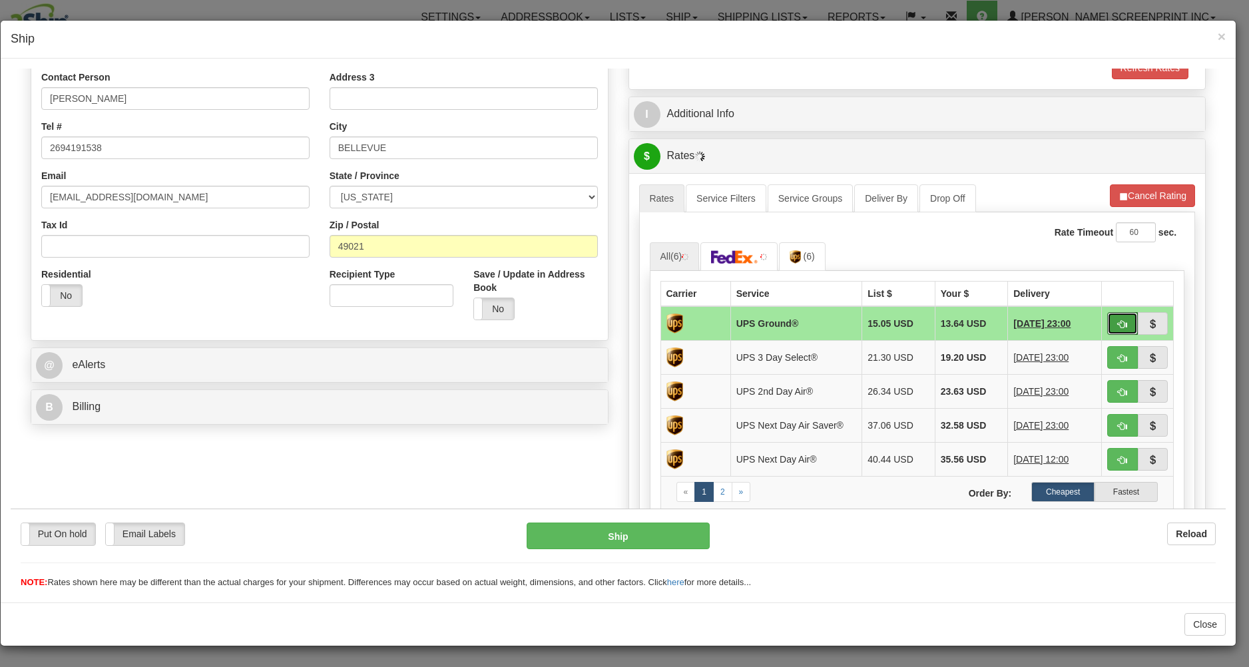
click at [1118, 322] on span "button" at bounding box center [1122, 324] width 9 height 9
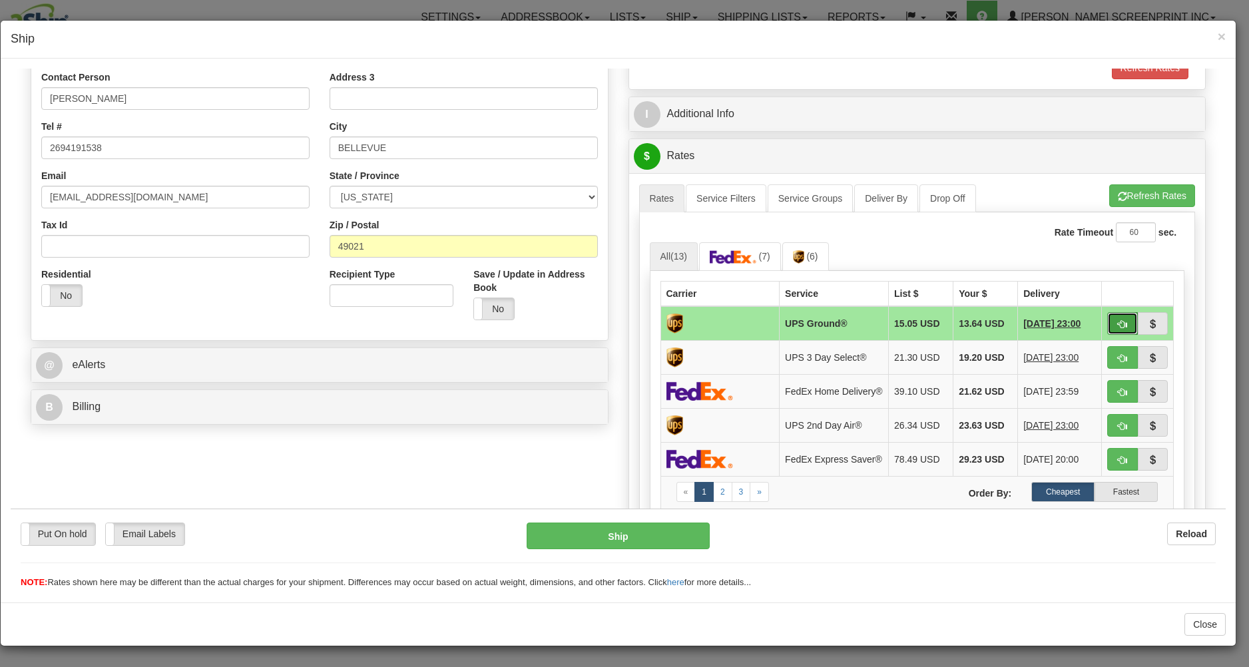
click at [1118, 324] on span "button" at bounding box center [1122, 324] width 9 height 9
type input "03"
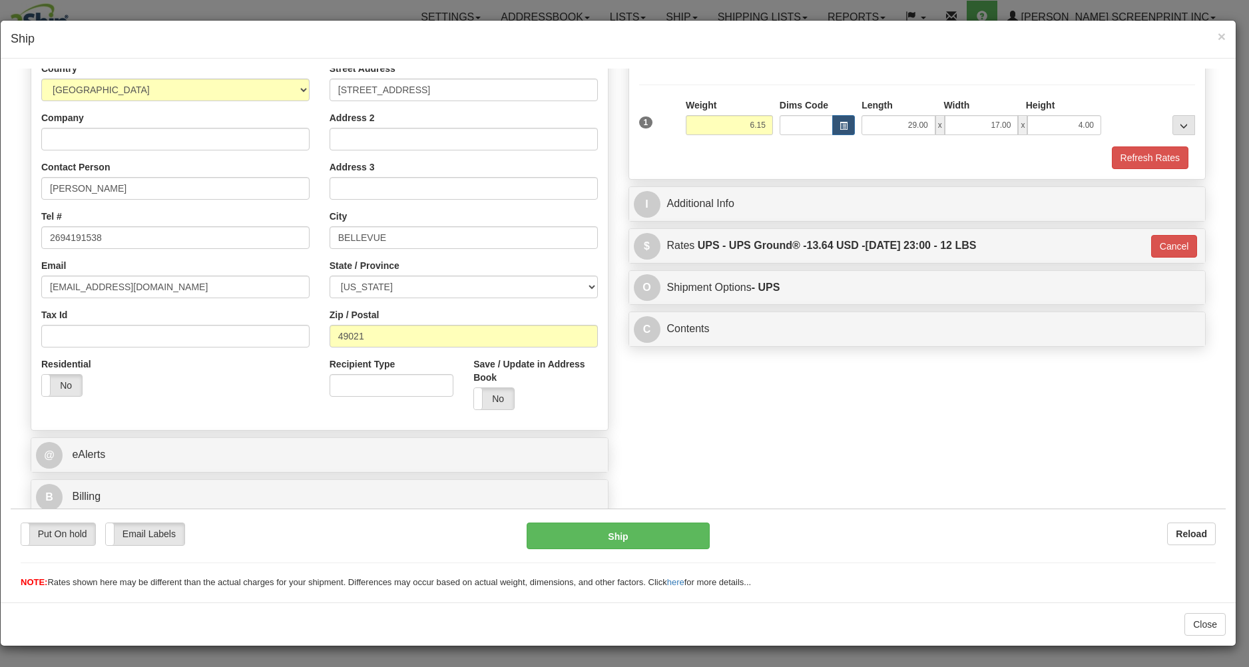
scroll to position [188, 0]
click at [624, 528] on button "Ship" at bounding box center [618, 535] width 182 height 27
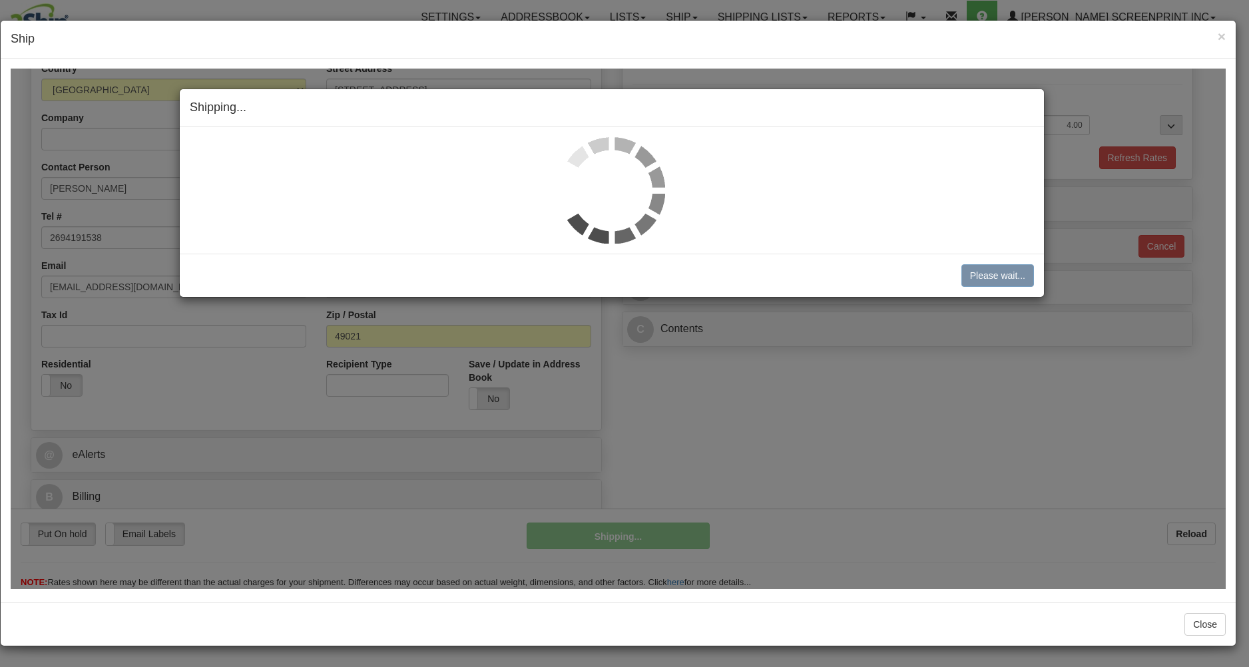
type input "6.10"
type input "03"
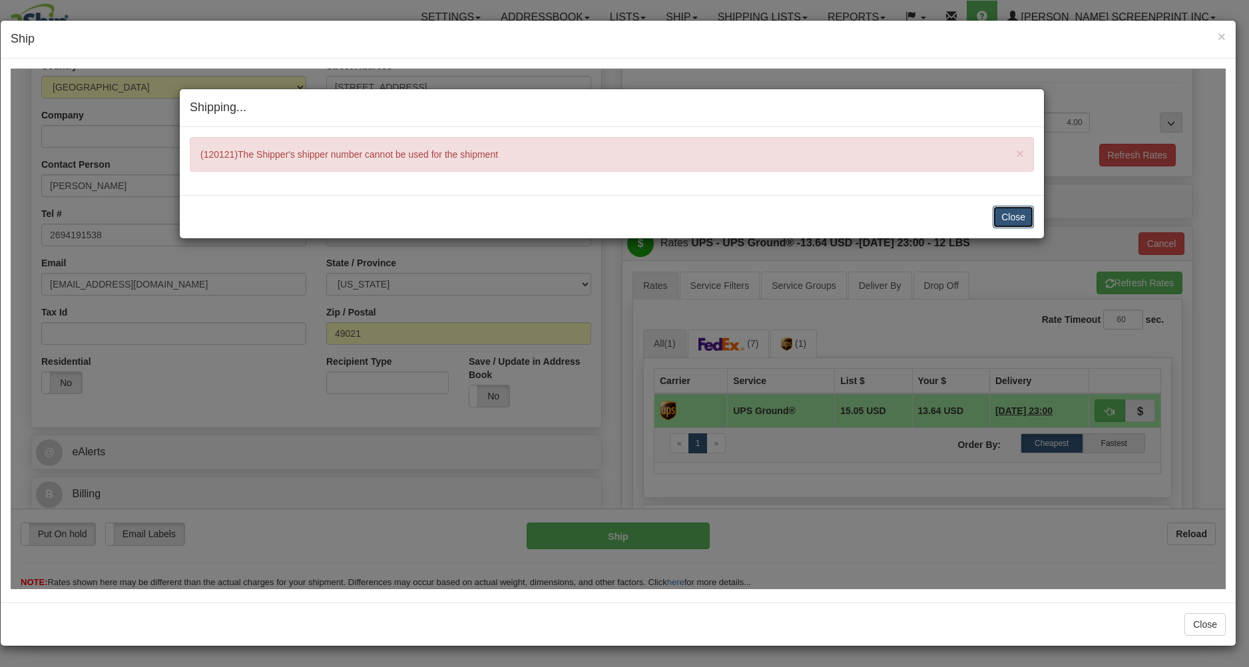
click at [1009, 207] on button "Close" at bounding box center [1013, 216] width 41 height 23
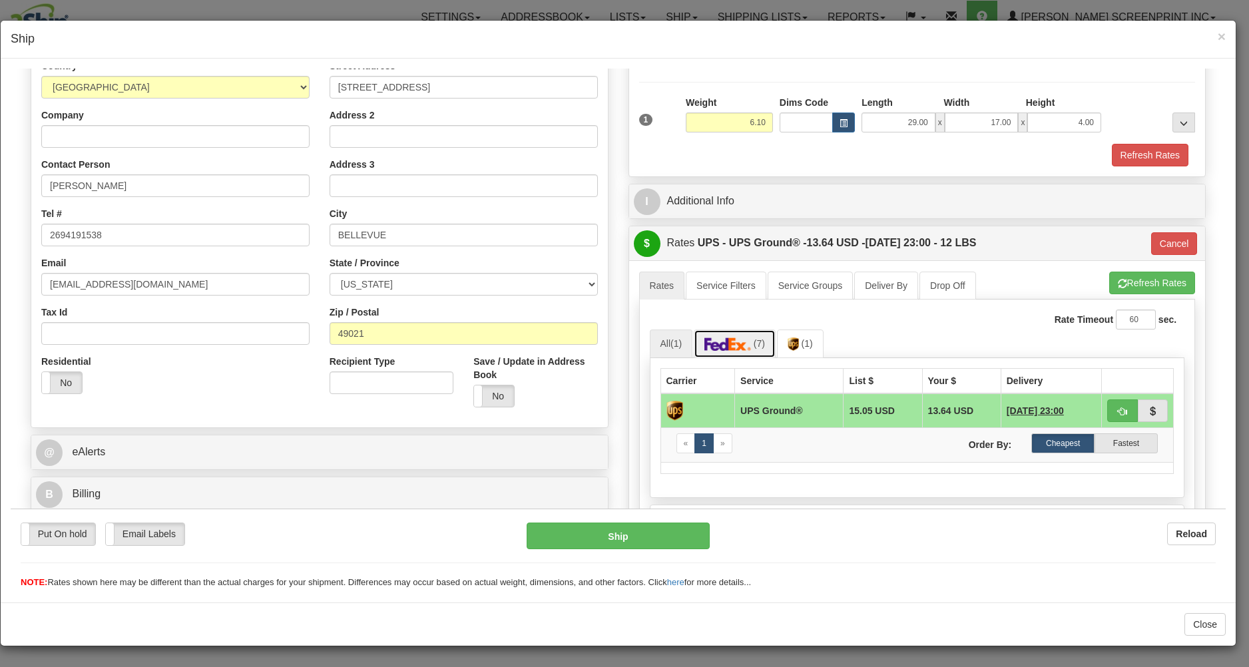
click at [709, 352] on link "(7)" at bounding box center [735, 343] width 82 height 29
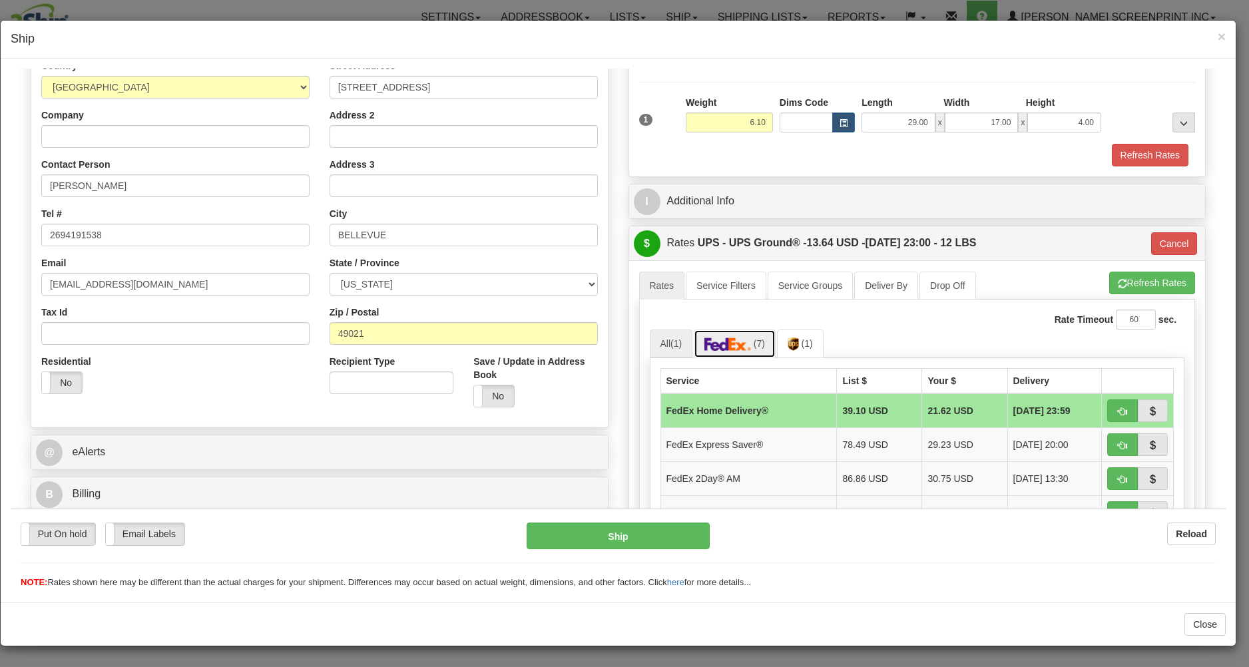
type input "6.15"
type input "03"
type input "6.10"
drag, startPoint x: 1147, startPoint y: 278, endPoint x: 1132, endPoint y: 286, distance: 17.6
click at [1147, 280] on button "Cancel Rating" at bounding box center [1152, 282] width 85 height 23
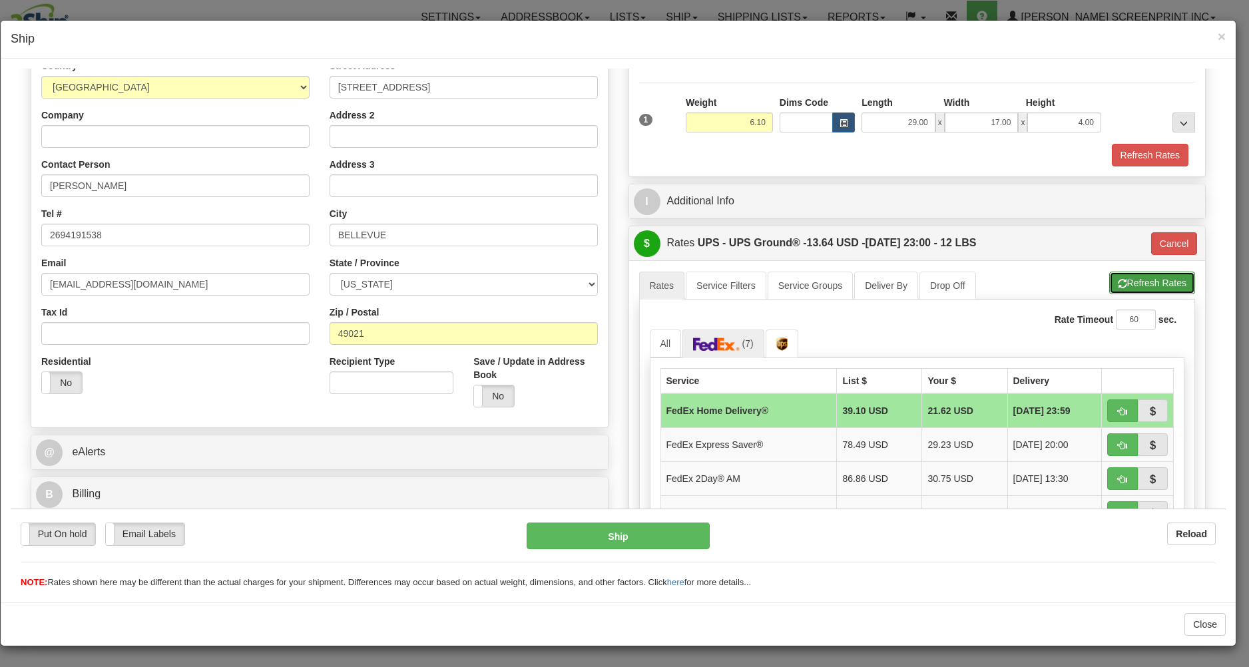
click at [1112, 283] on button "Refresh Rates" at bounding box center [1153, 282] width 86 height 23
type input "03"
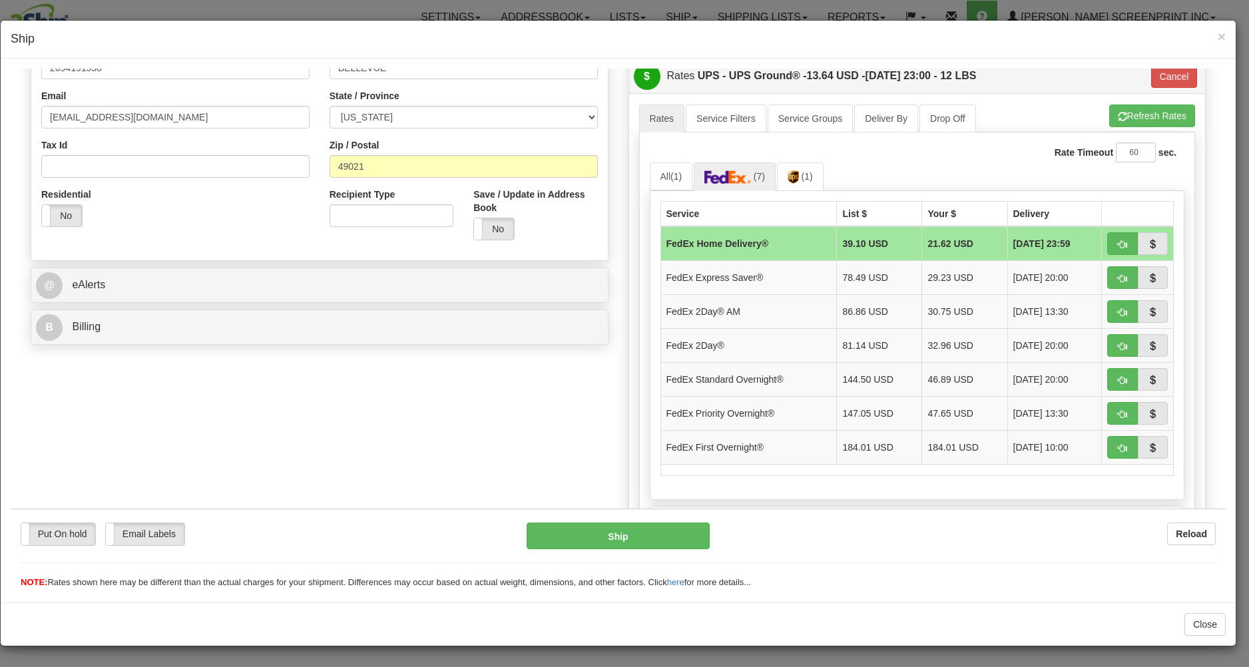
scroll to position [403, 0]
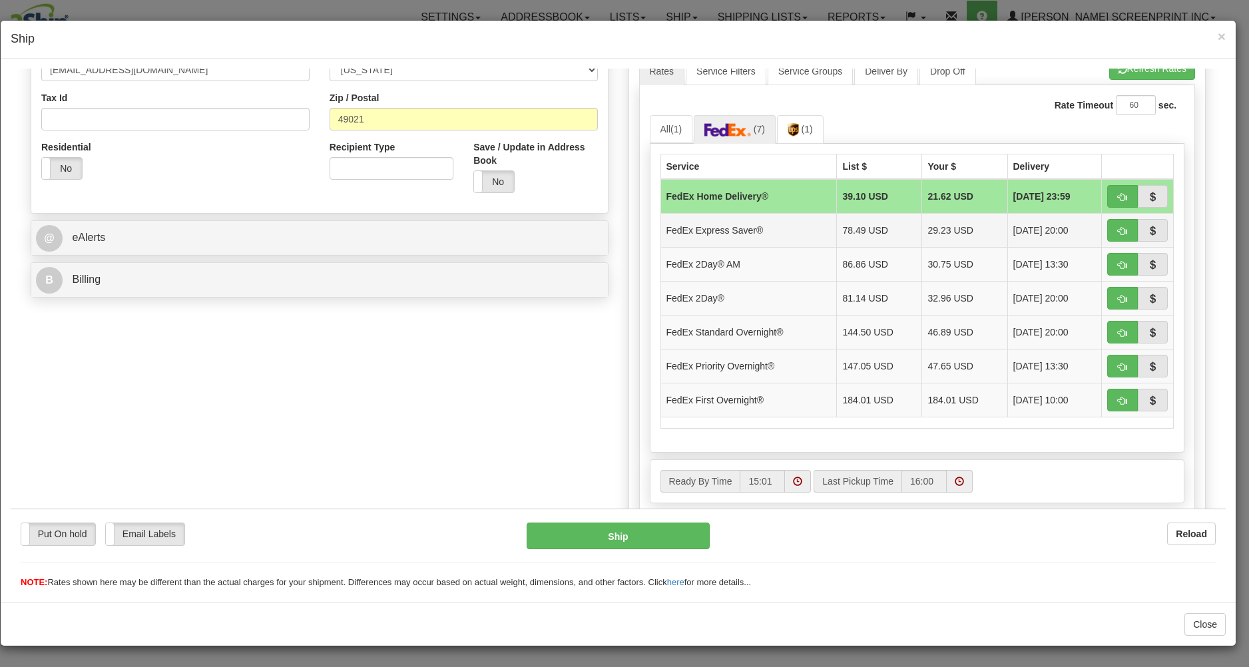
type input "6.15"
type input "03"
type input "6.15"
click at [1108, 190] on button "button" at bounding box center [1123, 195] width 31 height 23
type input "90"
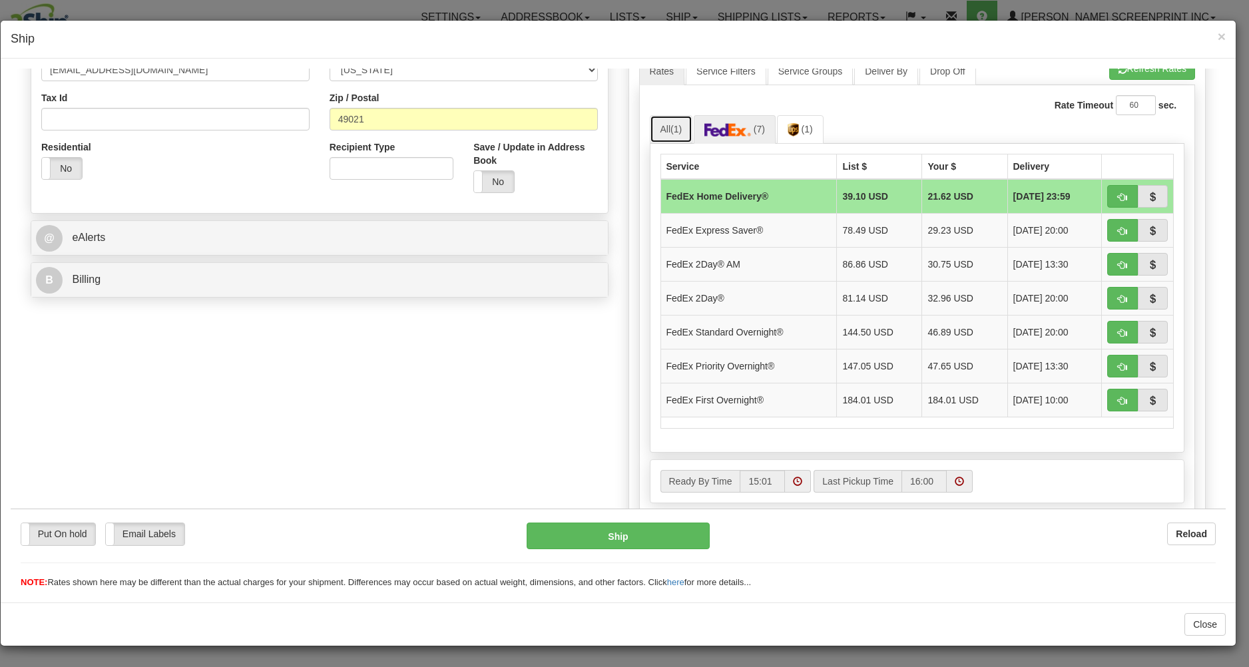
click at [673, 125] on link "All (1)" at bounding box center [671, 129] width 43 height 28
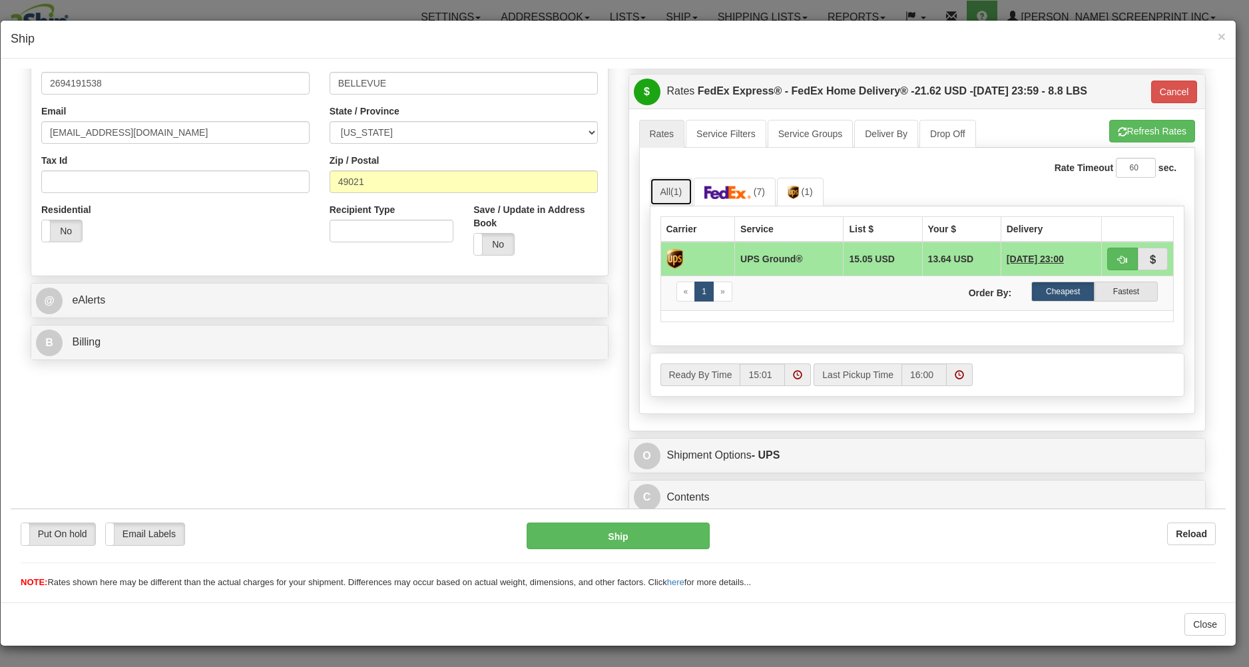
type input "6.10"
type input "90"
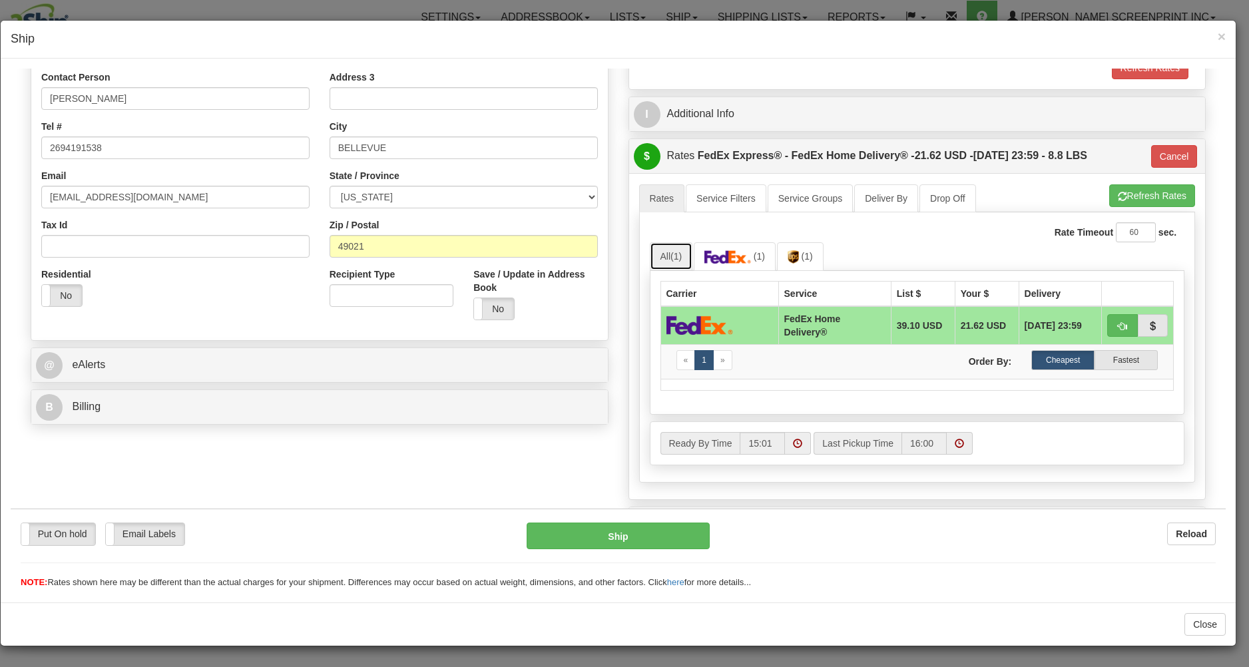
type input "6.15"
drag, startPoint x: 1129, startPoint y: 188, endPoint x: 1092, endPoint y: 202, distance: 39.2
click at [1132, 189] on button "Refresh Rates" at bounding box center [1153, 195] width 86 height 23
type input "90"
type input "6.10"
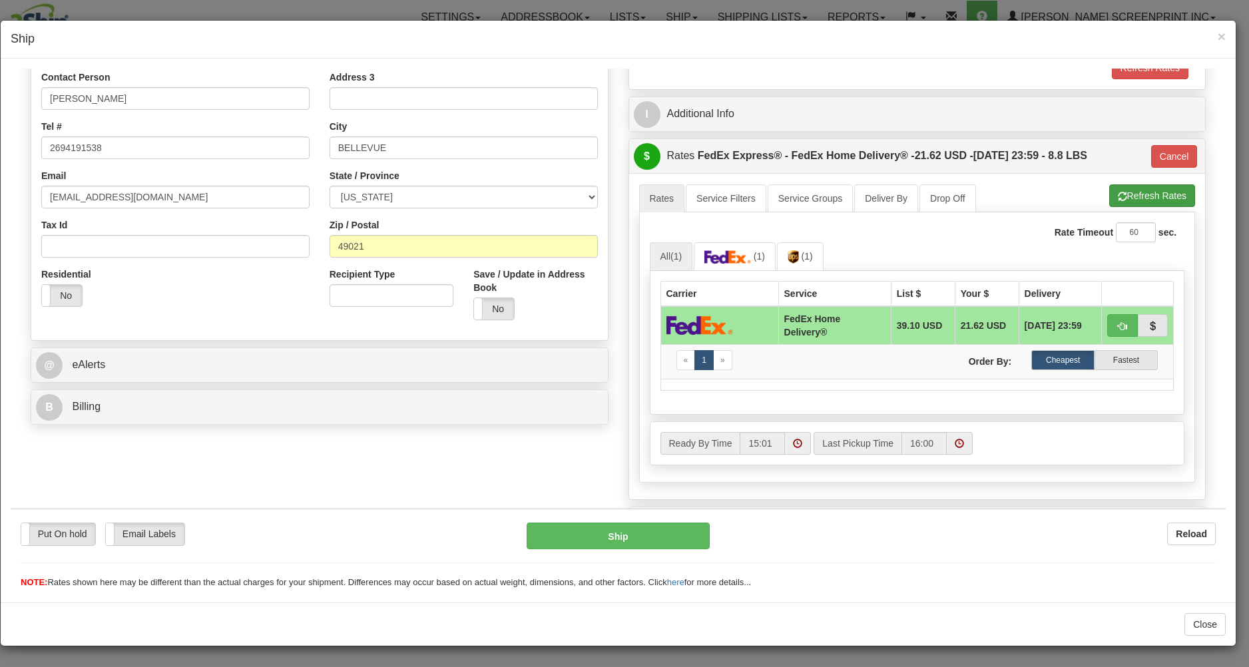
type input "90"
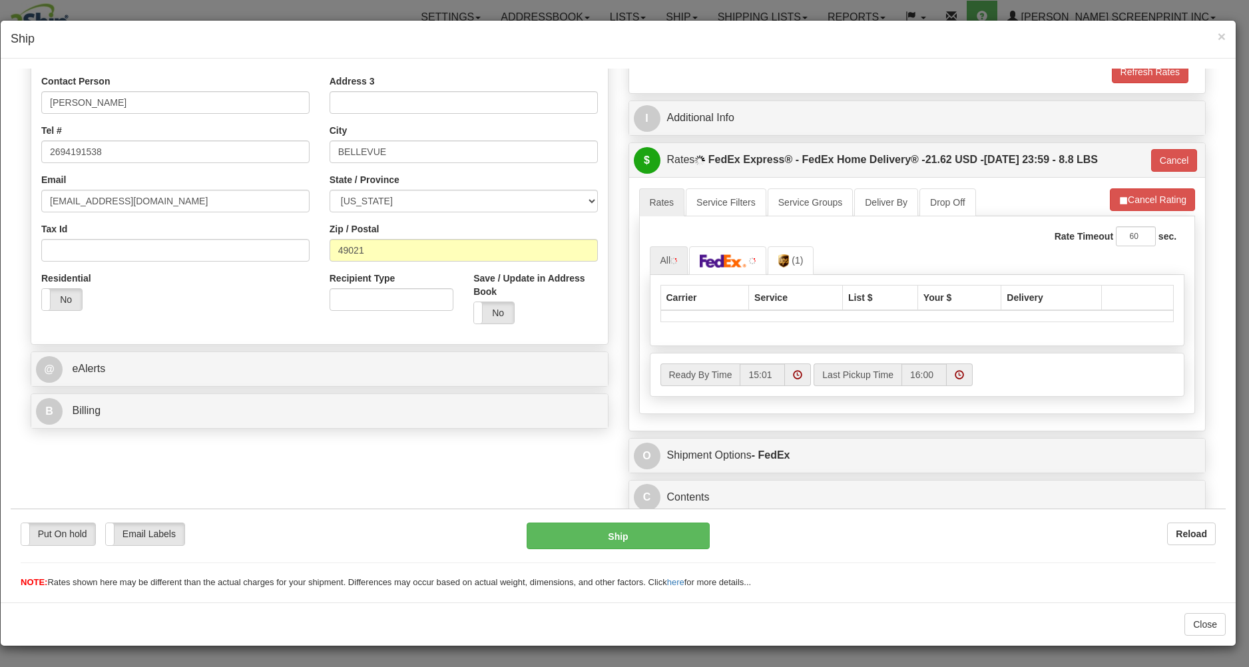
type input "6.15"
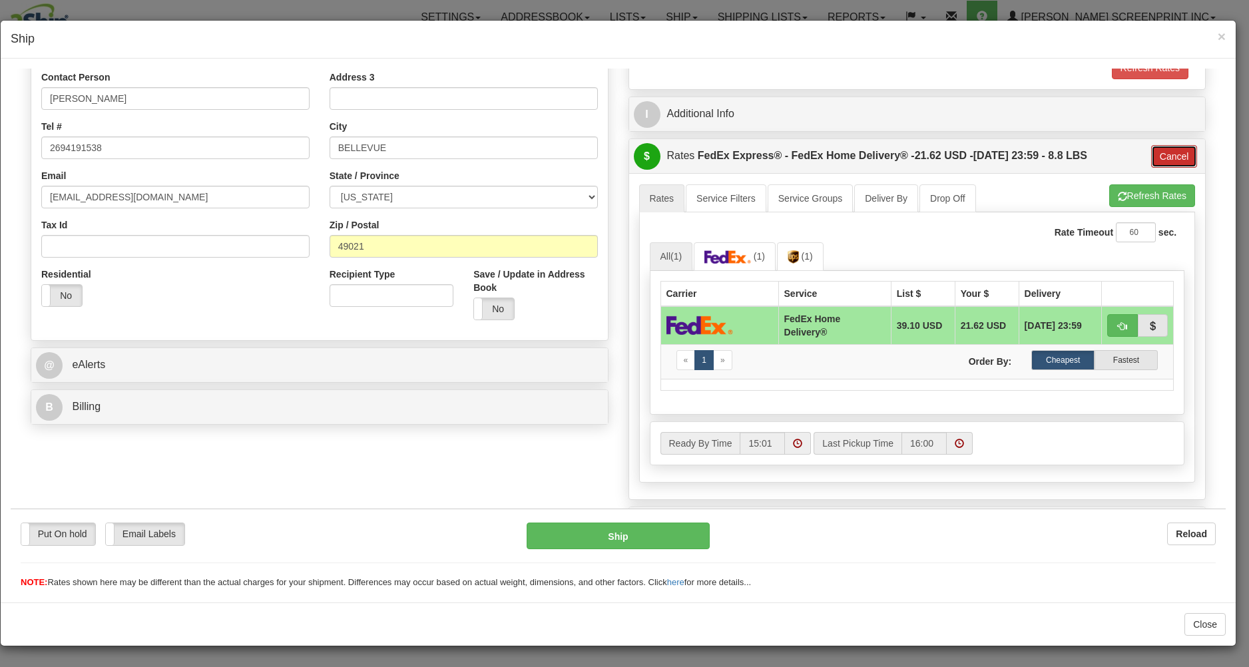
click at [1165, 156] on button "Cancel" at bounding box center [1174, 156] width 47 height 23
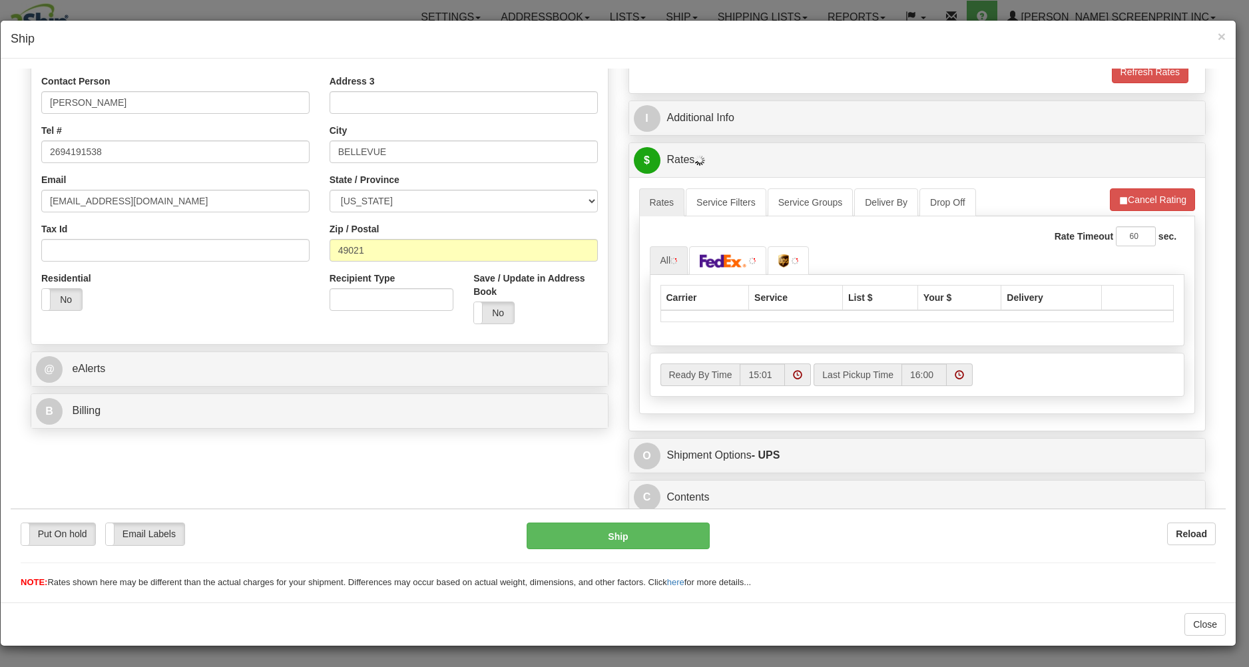
type input "6.10"
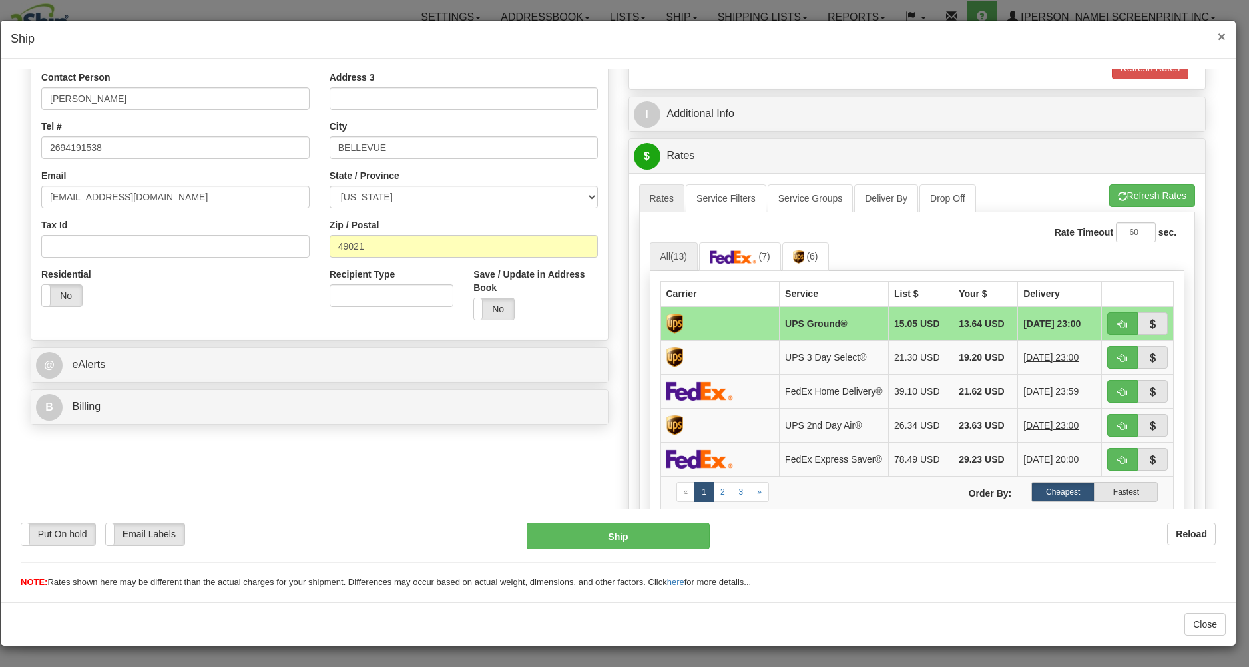
click at [1223, 37] on span "×" at bounding box center [1222, 36] width 8 height 15
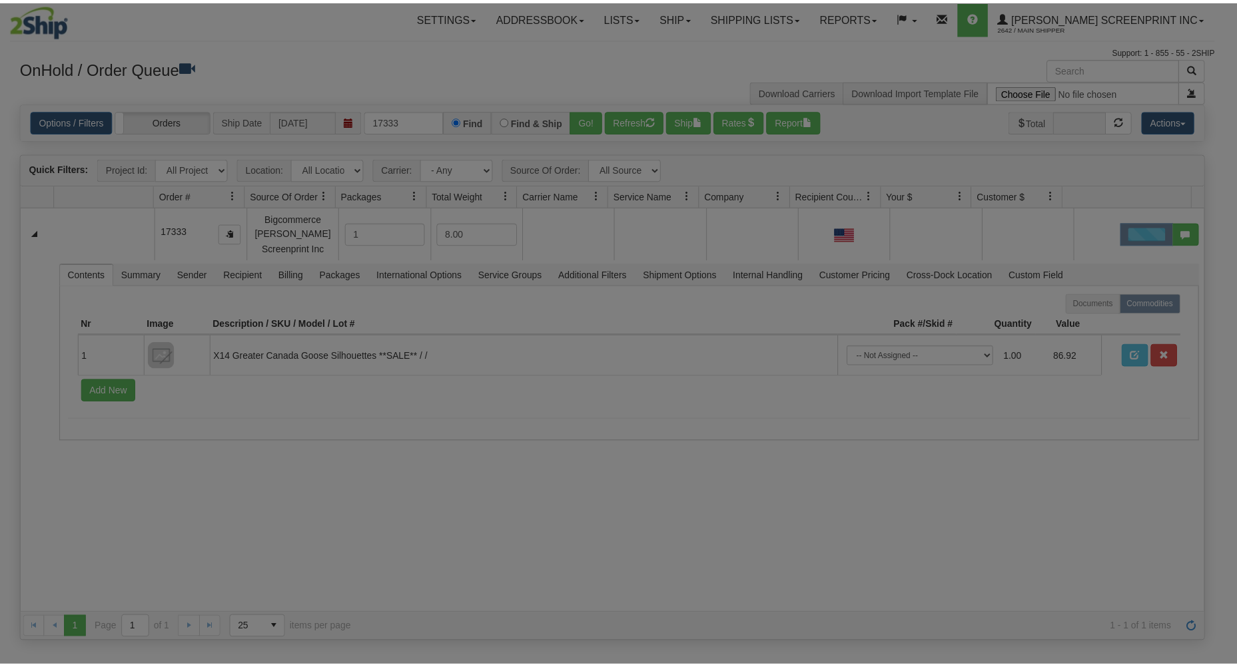
scroll to position [0, 0]
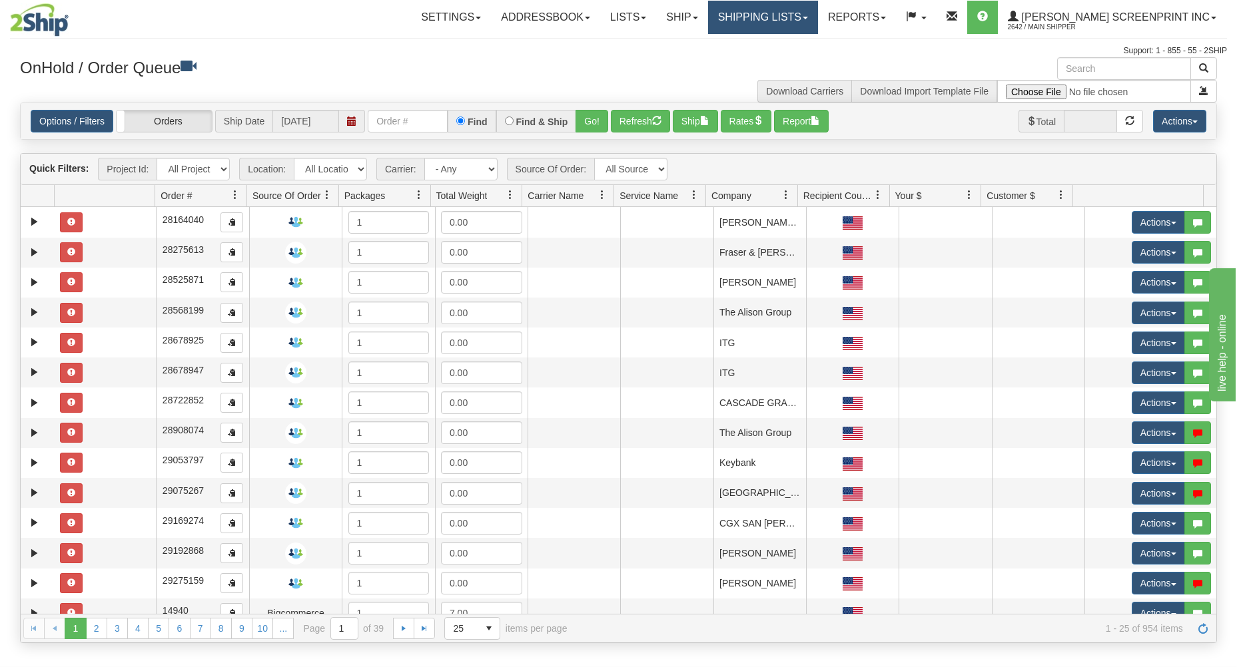
click at [783, 18] on link "Shipping lists" at bounding box center [763, 17] width 110 height 33
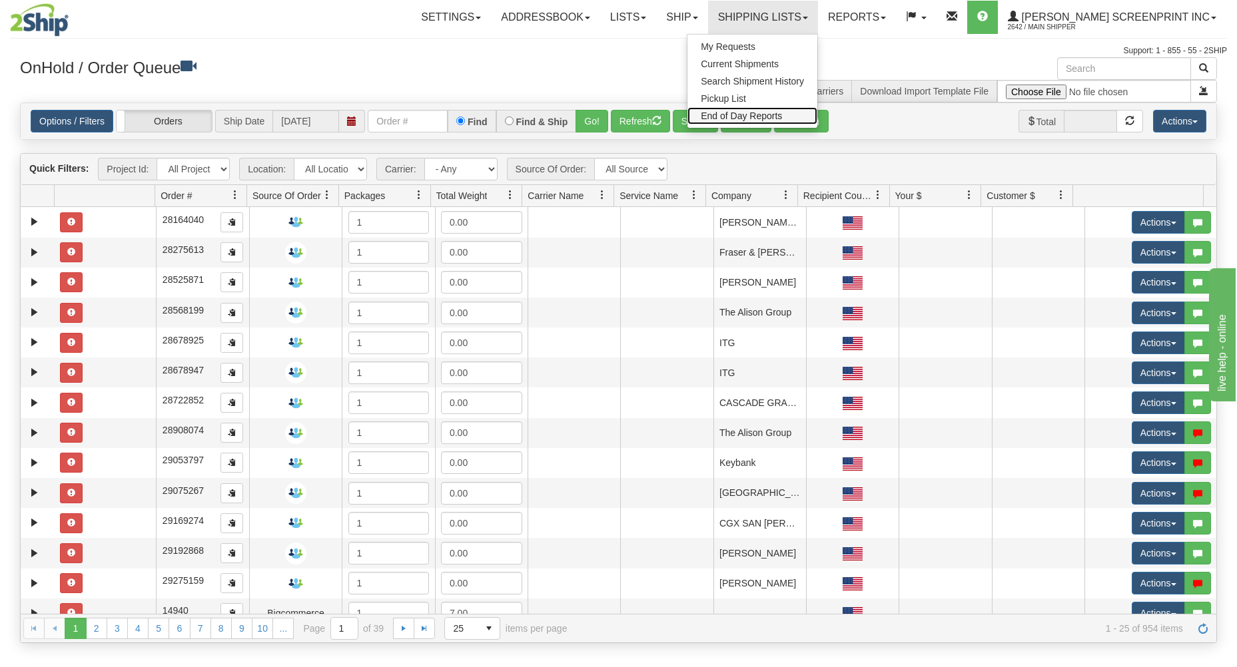
click at [769, 115] on span "End of Day Reports" at bounding box center [741, 116] width 81 height 11
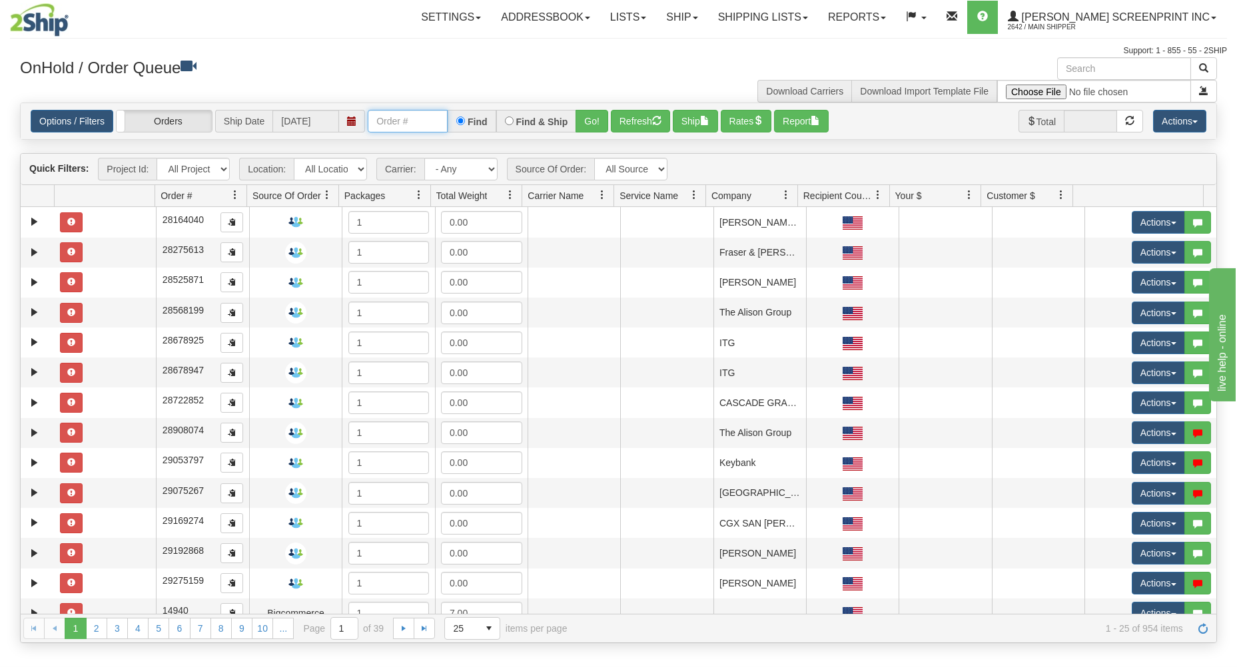
drag, startPoint x: 390, startPoint y: 119, endPoint x: 351, endPoint y: 69, distance: 64.1
click at [389, 114] on input "text" at bounding box center [408, 121] width 80 height 23
type input "31729509"
click at [590, 119] on button "Go!" at bounding box center [591, 121] width 33 height 23
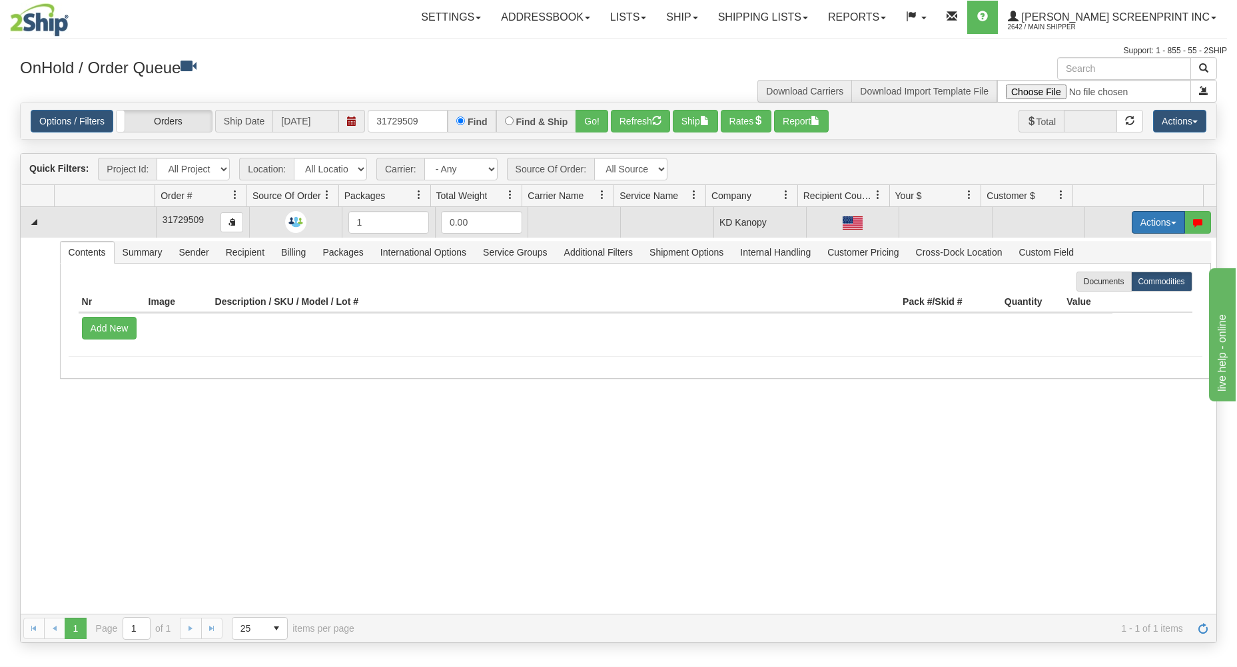
click at [1132, 213] on button "Actions" at bounding box center [1158, 222] width 53 height 23
click at [1096, 243] on link "Open" at bounding box center [1131, 247] width 107 height 17
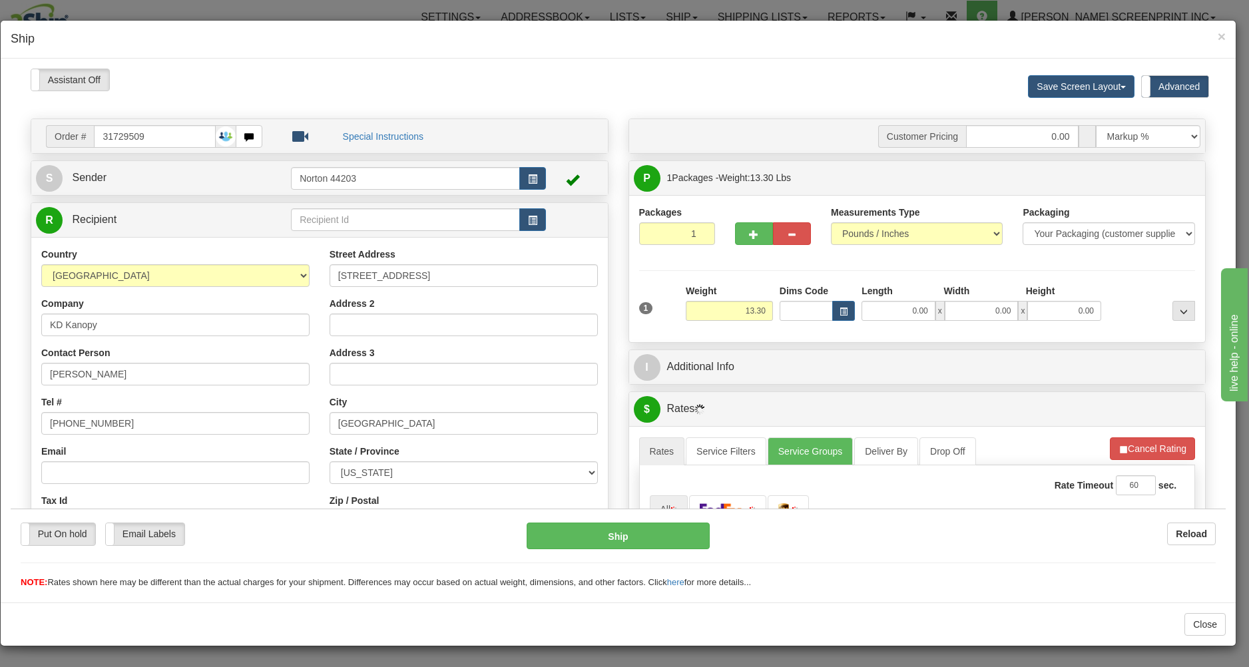
type input "13.25"
drag, startPoint x: 872, startPoint y: 306, endPoint x: 816, endPoint y: 281, distance: 61.4
click at [871, 306] on input "0.00" at bounding box center [899, 310] width 74 height 20
type input "13.30"
type input "44.00"
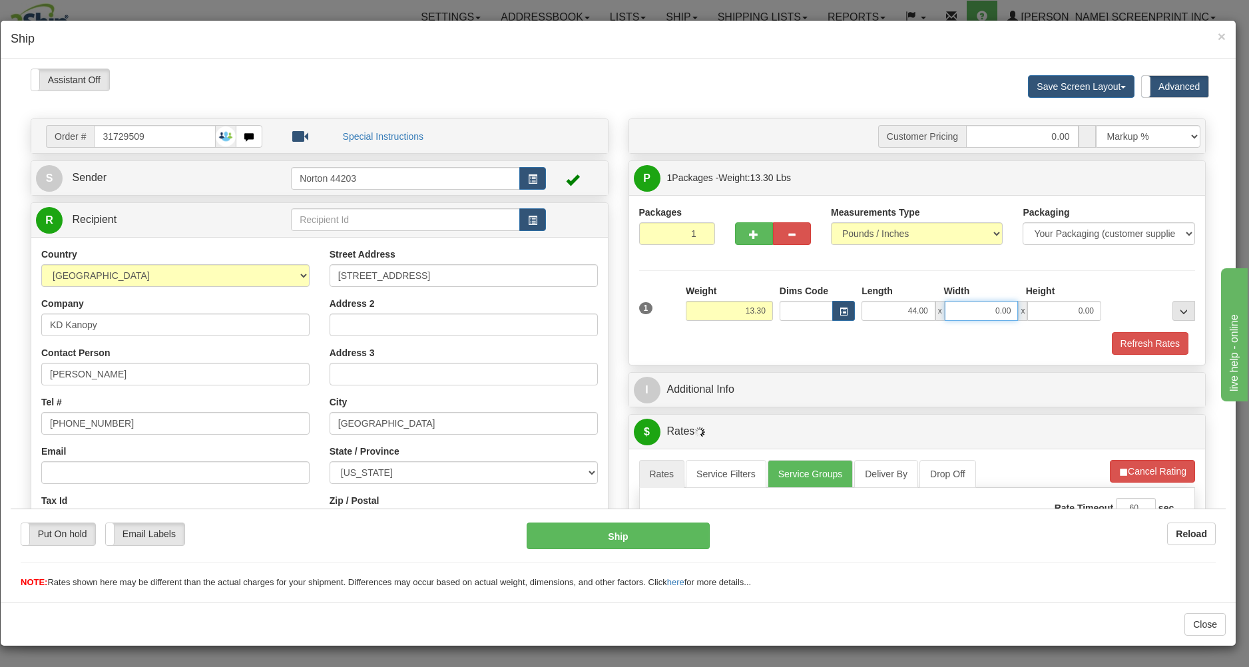
type input "13.35"
type input "28.00"
type input "13.20"
type input "3"
type input "13.30"
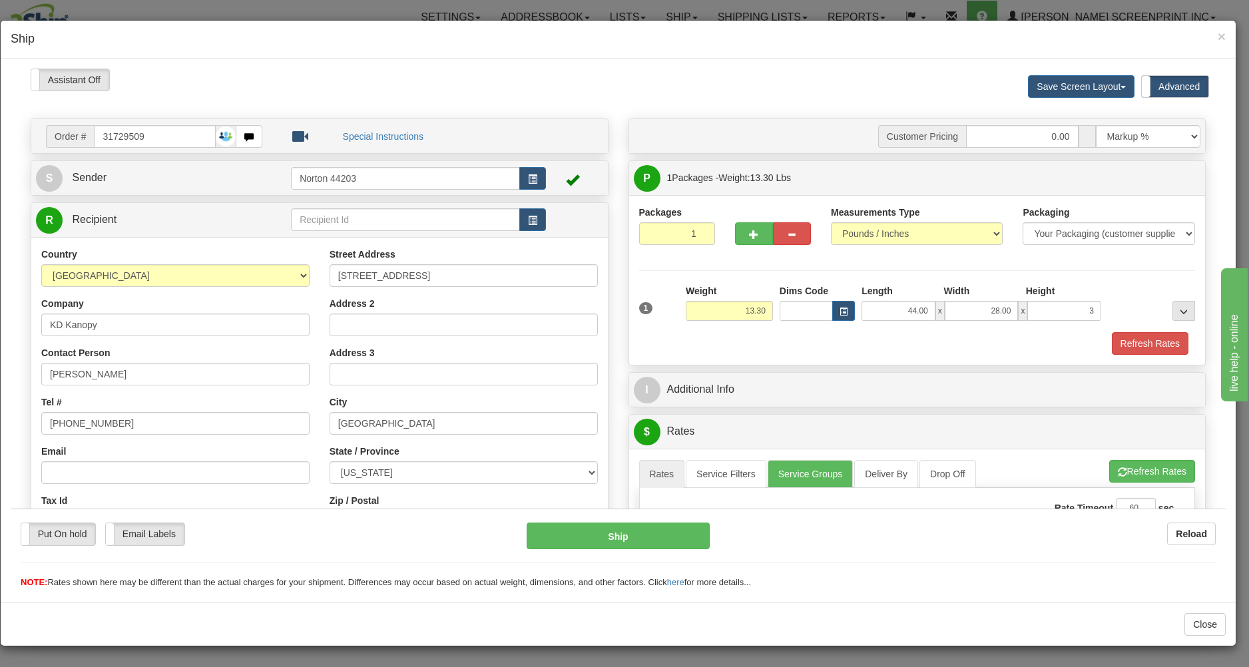
type input "3.00"
click at [907, 342] on div "Refresh Rates" at bounding box center [917, 343] width 563 height 23
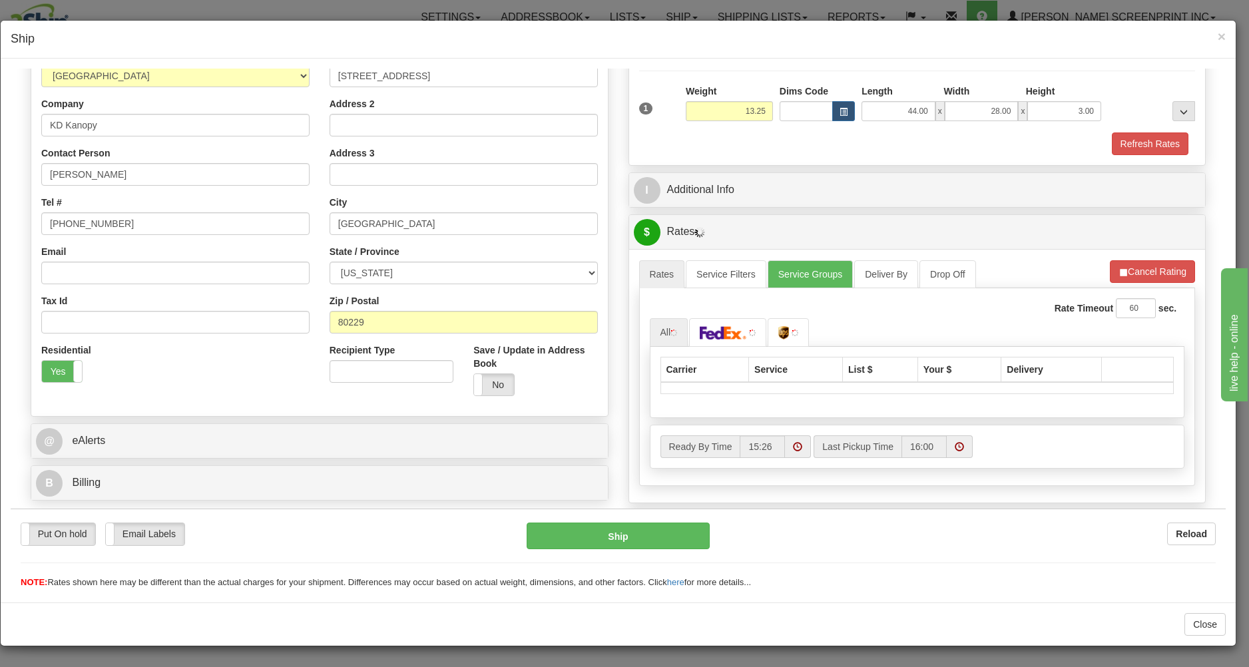
scroll to position [214, 0]
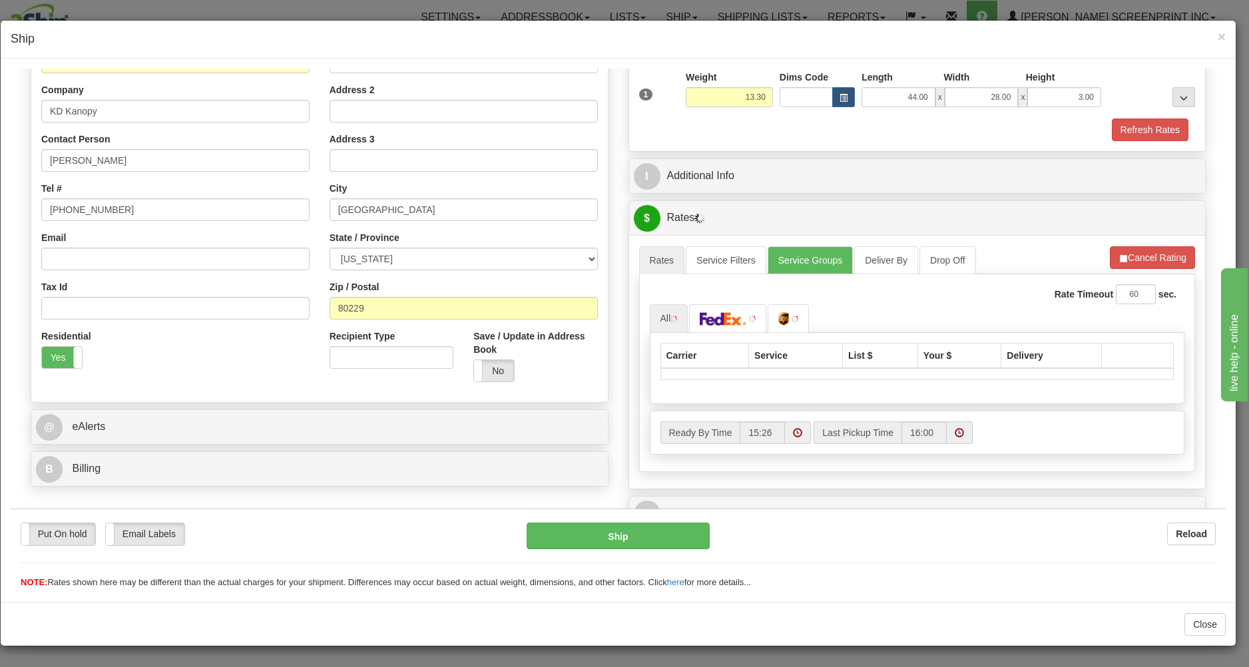
click at [1104, 418] on div "Ready By Time 15:26 Last Pickup Time 16:00" at bounding box center [918, 432] width 534 height 43
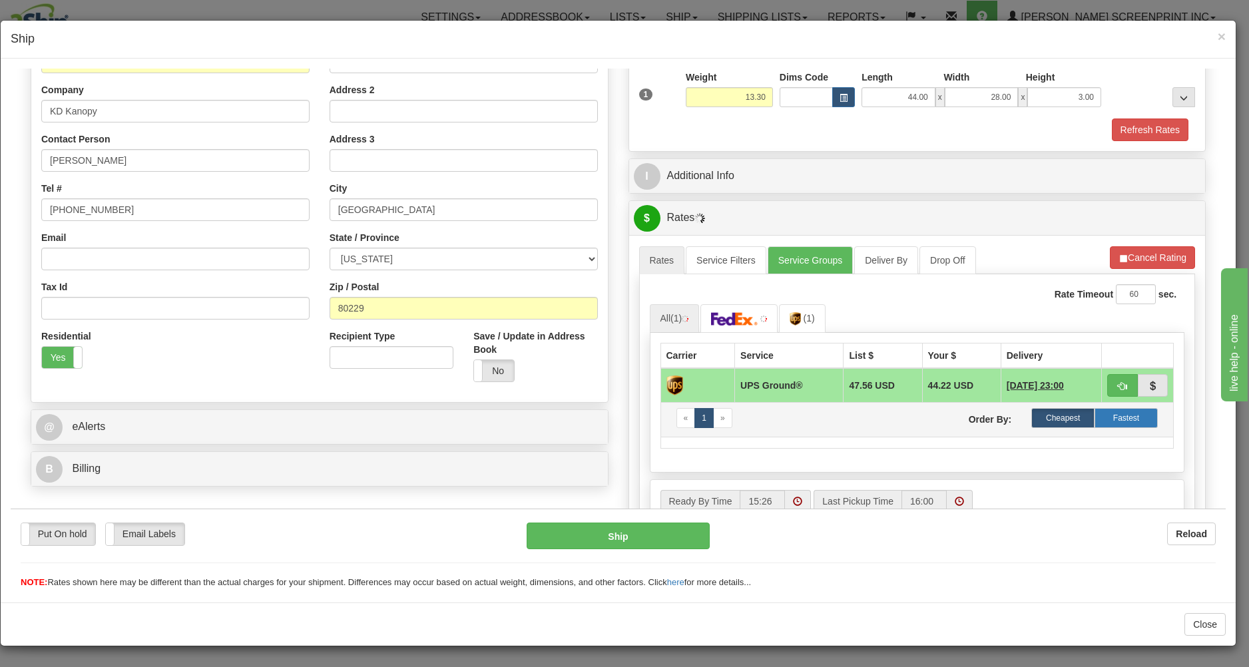
type input "13.25"
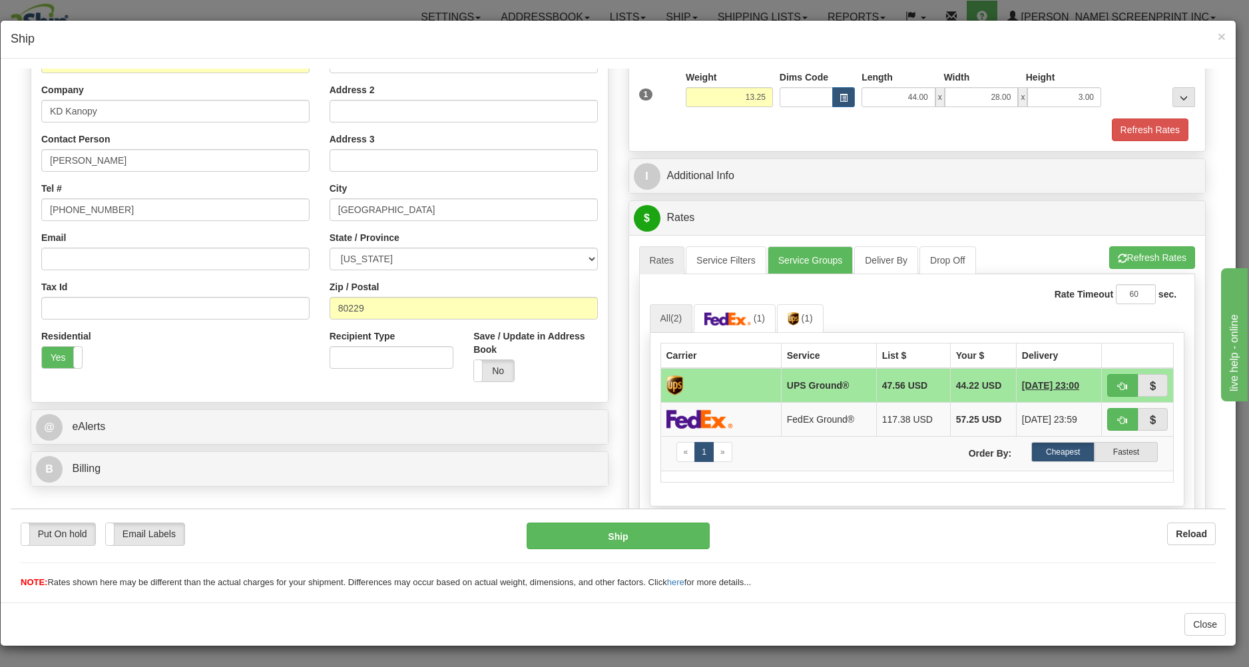
click at [1060, 419] on span "[DATE] 23:59" at bounding box center [1049, 418] width 55 height 13
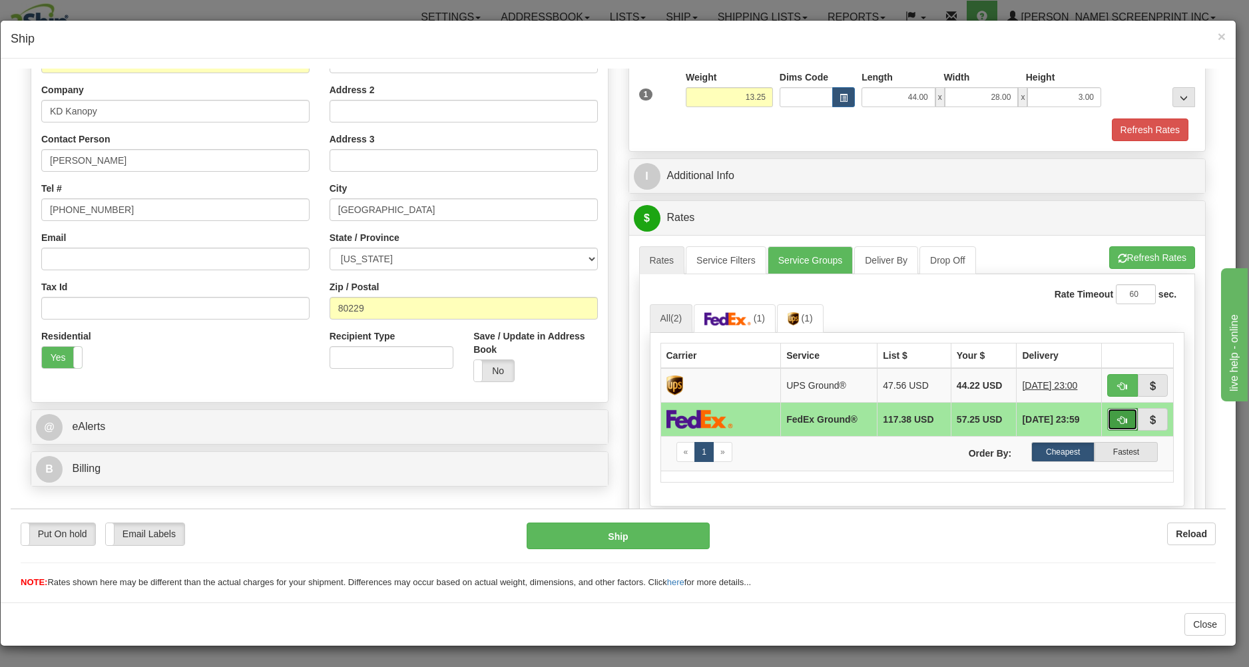
click at [1108, 417] on button "button" at bounding box center [1123, 419] width 31 height 23
type input "92"
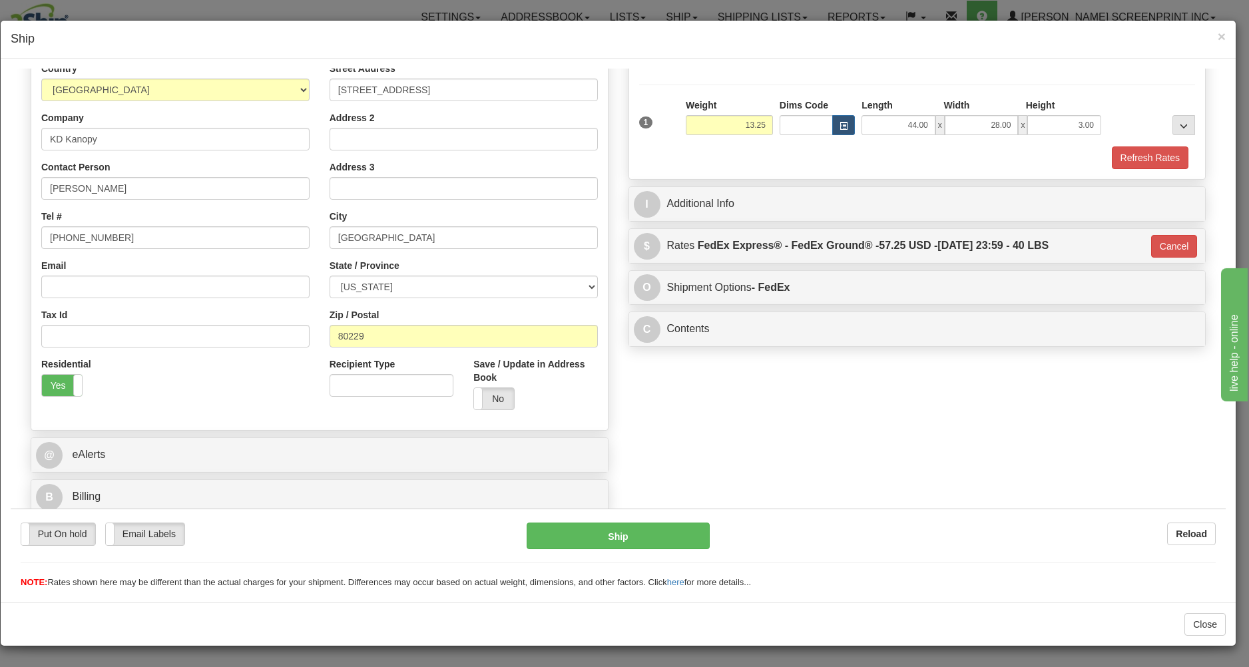
scroll to position [188, 0]
drag, startPoint x: 650, startPoint y: 530, endPoint x: 642, endPoint y: 524, distance: 10.0
click at [642, 524] on button "Ship" at bounding box center [618, 535] width 182 height 27
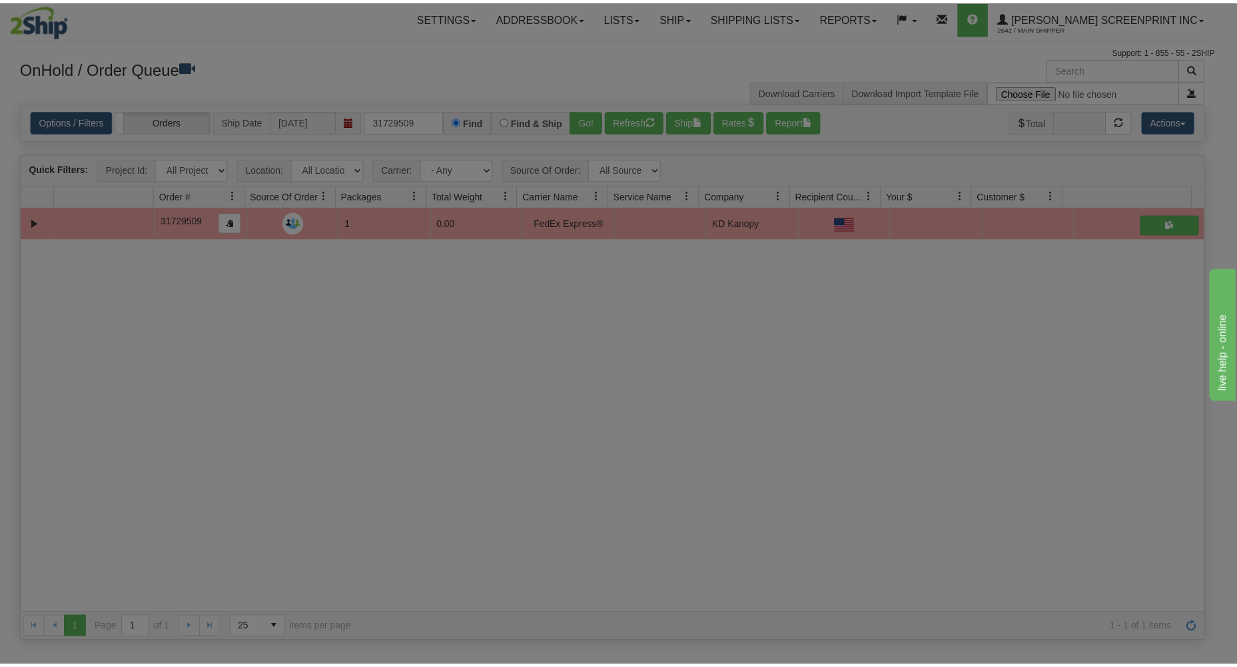
scroll to position [0, 0]
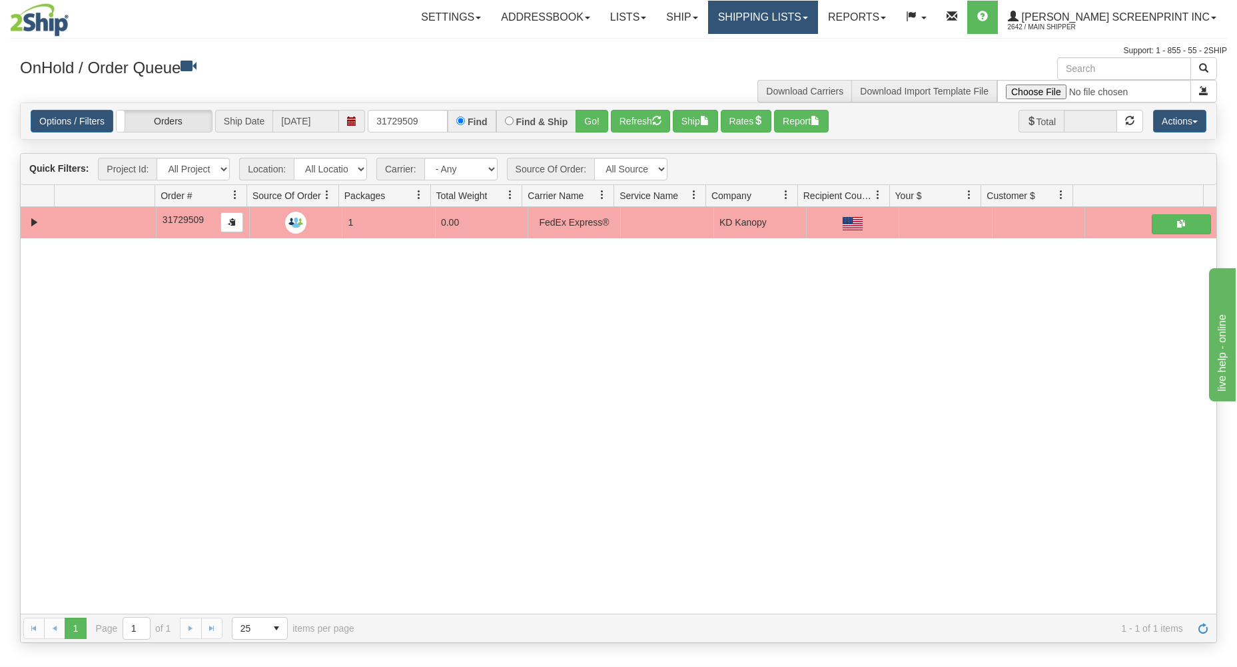
click at [808, 27] on link "Shipping lists" at bounding box center [763, 17] width 110 height 33
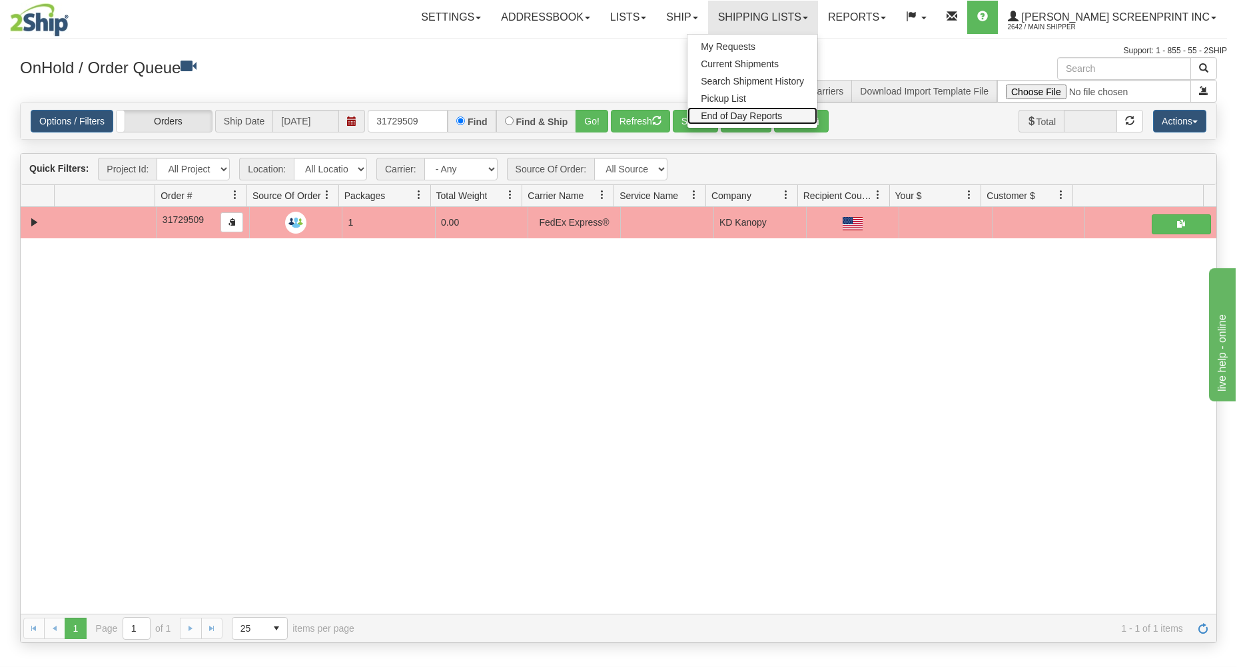
click at [782, 113] on span "End of Day Reports" at bounding box center [741, 116] width 81 height 11
